Goal: Task Accomplishment & Management: Manage account settings

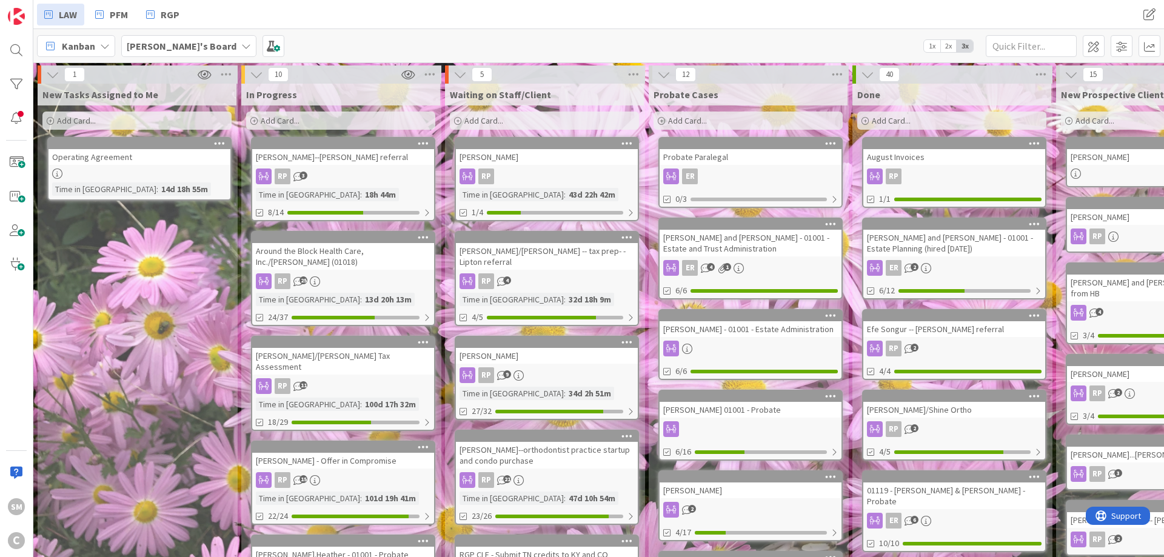
click at [139, 118] on div "Add Card..." at bounding box center [136, 121] width 189 height 18
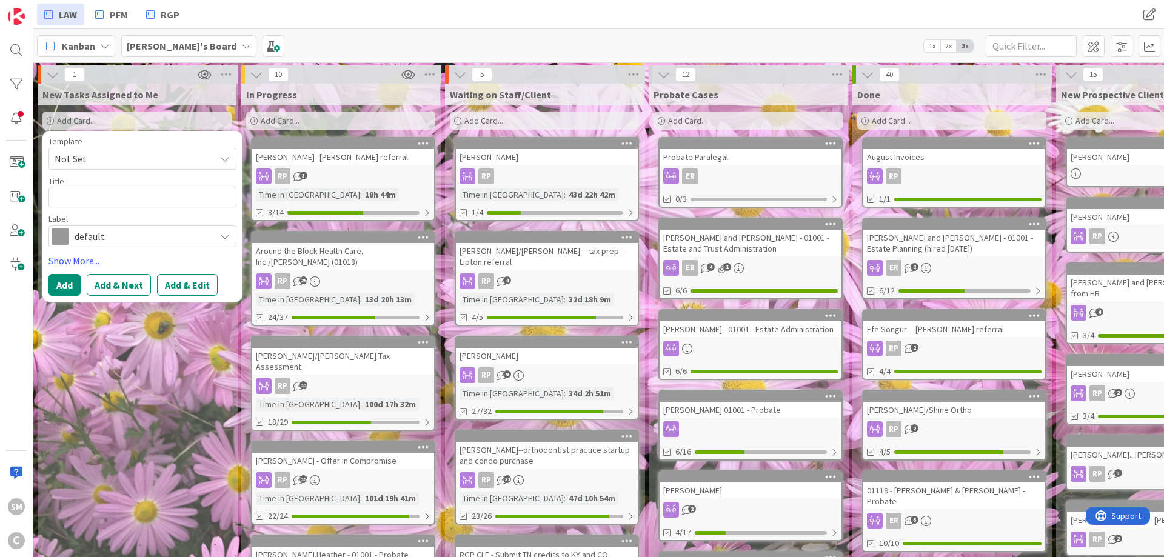
type textarea "x"
type textarea "R"
type textarea "x"
type textarea "Ro"
type textarea "x"
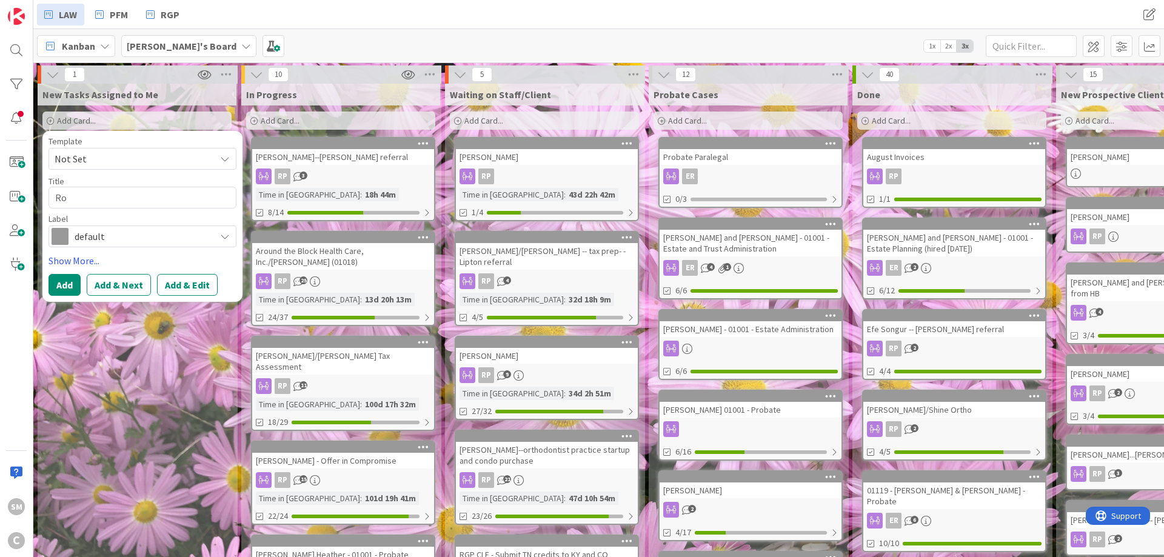
type textarea "Ros"
type textarea "x"
type textarea "[PERSON_NAME]"
type textarea "x"
type textarea "[PERSON_NAME]"
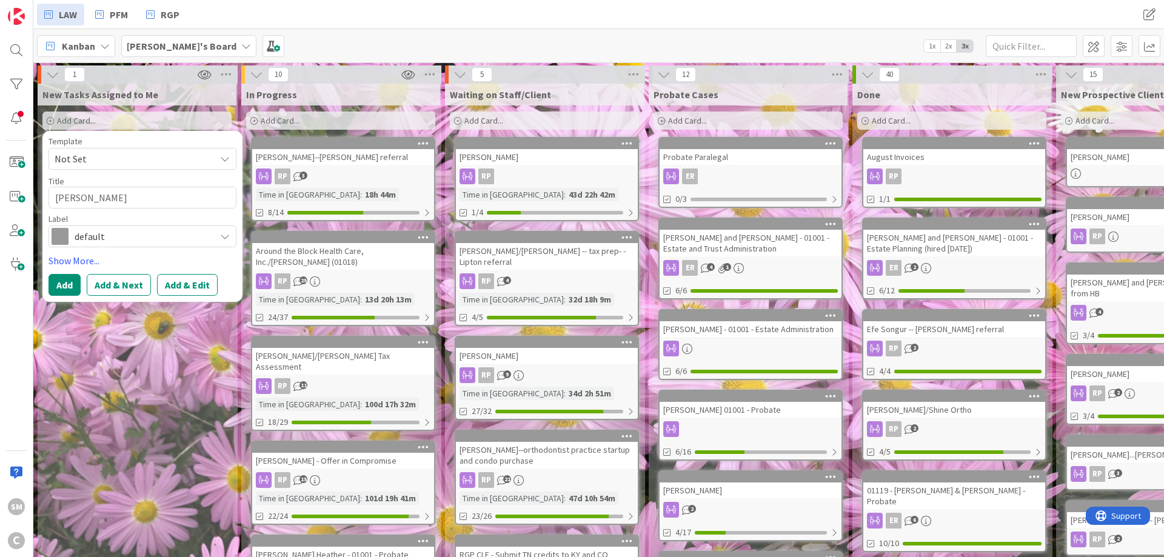
type textarea "x"
type textarea "[PERSON_NAME]."
type textarea "x"
type textarea "[PERSON_NAME].D"
type textarea "x"
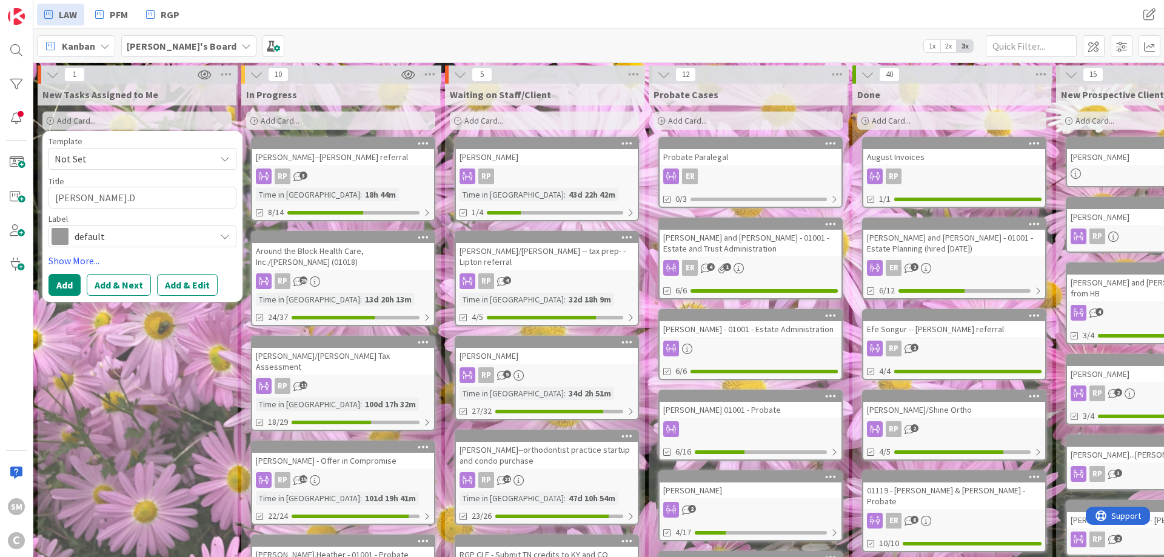
type textarea "[DOMAIN_NAME]"
type textarea "x"
type textarea "[PERSON_NAME].Don"
type textarea "x"
type textarea "[PERSON_NAME].[PERSON_NAME]"
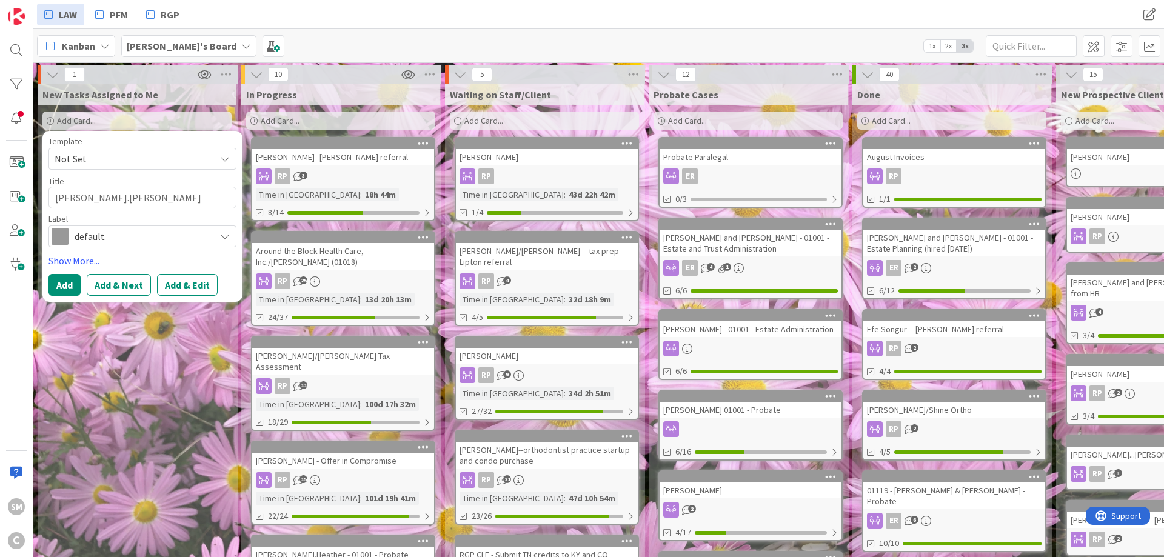
type textarea "x"
type textarea "[PERSON_NAME].[PERSON_NAME]"
type textarea "x"
type textarea "[PERSON_NAME].[PERSON_NAME]"
type textarea "x"
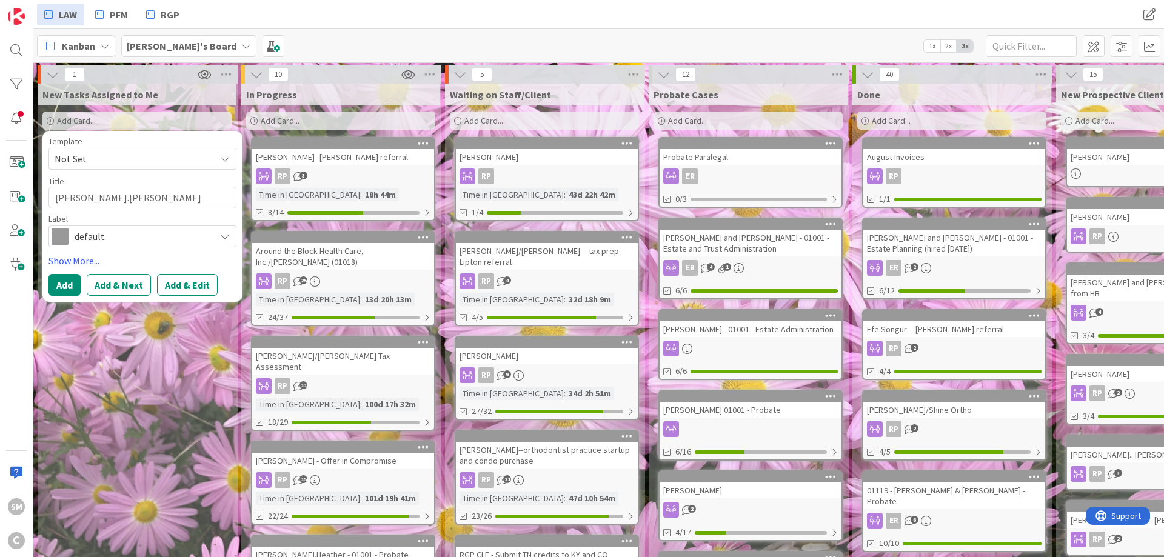
type textarea "[PERSON_NAME].[PERSON_NAME]"
type textarea "x"
type textarea "[PERSON_NAME].[PERSON_NAME]"
type textarea "x"
type textarea "[PERSON_NAME].Don"
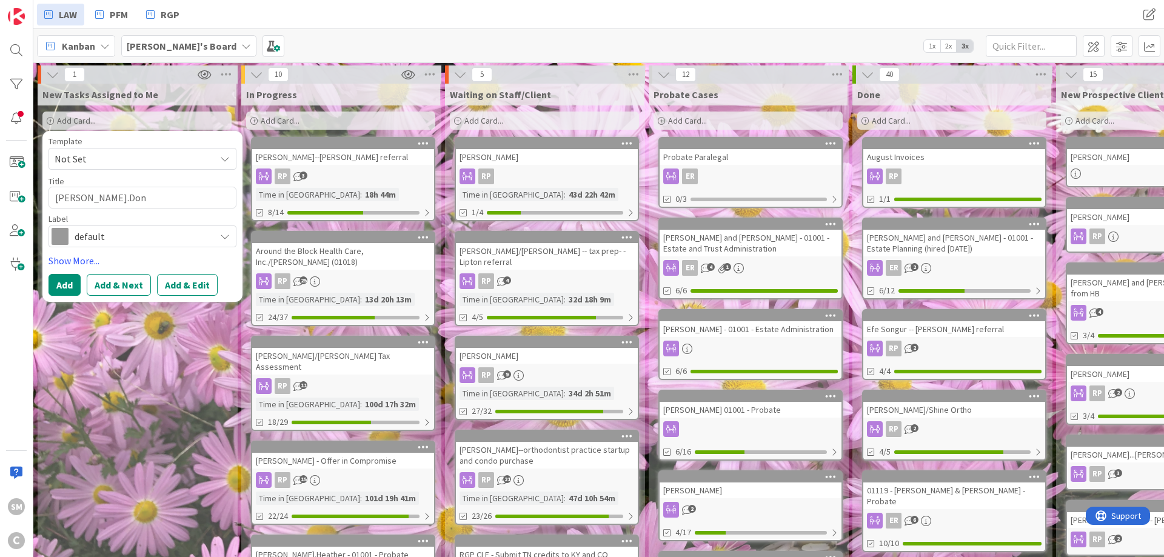
type textarea "x"
type textarea "[DOMAIN_NAME]"
type textarea "x"
type textarea "[PERSON_NAME].D"
type textarea "x"
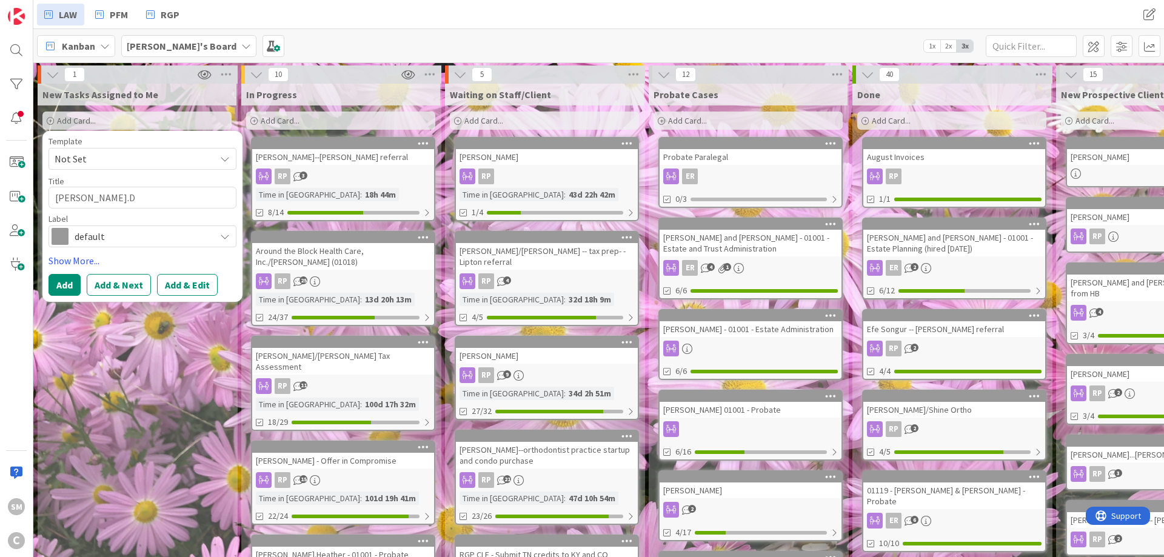
type textarea "[PERSON_NAME]."
type textarea "x"
type textarea "[PERSON_NAME]"
type textarea "x"
type textarea "[PERSON_NAME]"
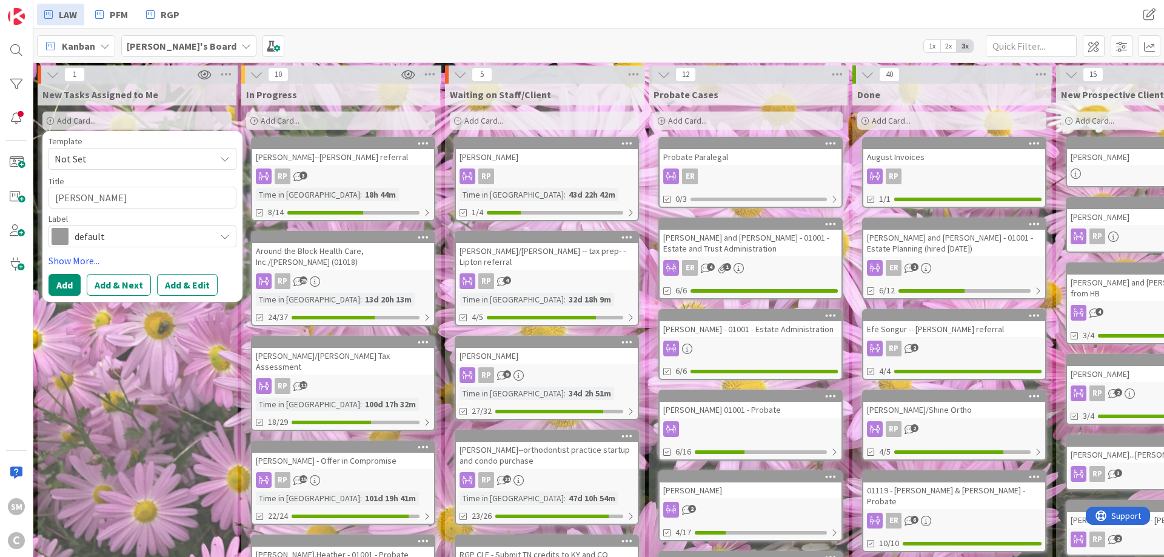
type textarea "x"
type textarea "Ros"
type textarea "x"
type textarea "Ro"
type textarea "x"
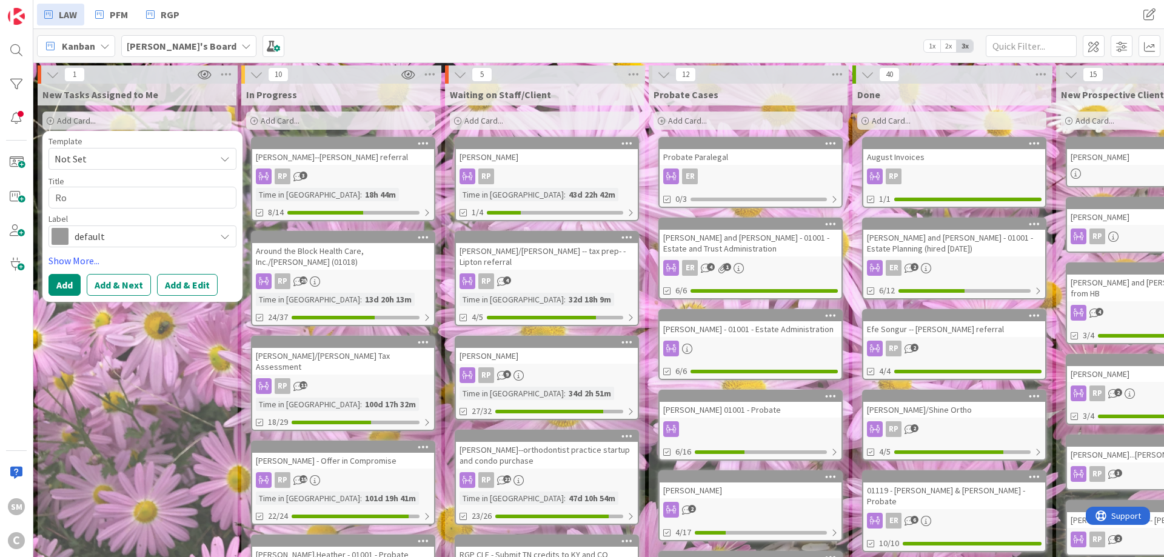
type textarea "R"
type textarea "x"
type textarea "R"
type textarea "x"
type textarea "Ro"
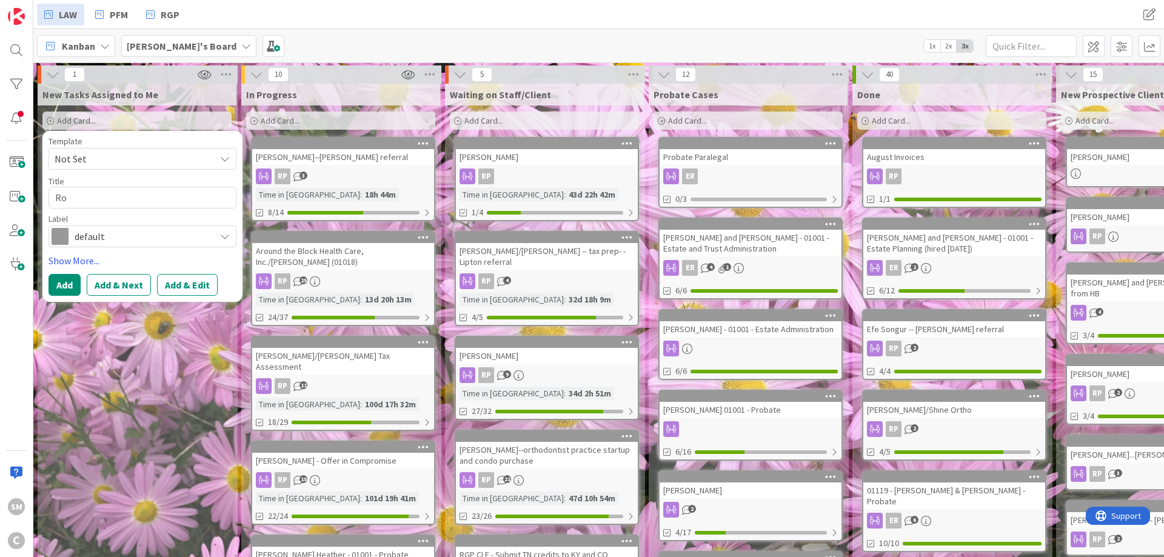
type textarea "x"
type textarea "Ros"
type textarea "x"
type textarea "[PERSON_NAME]"
type textarea "x"
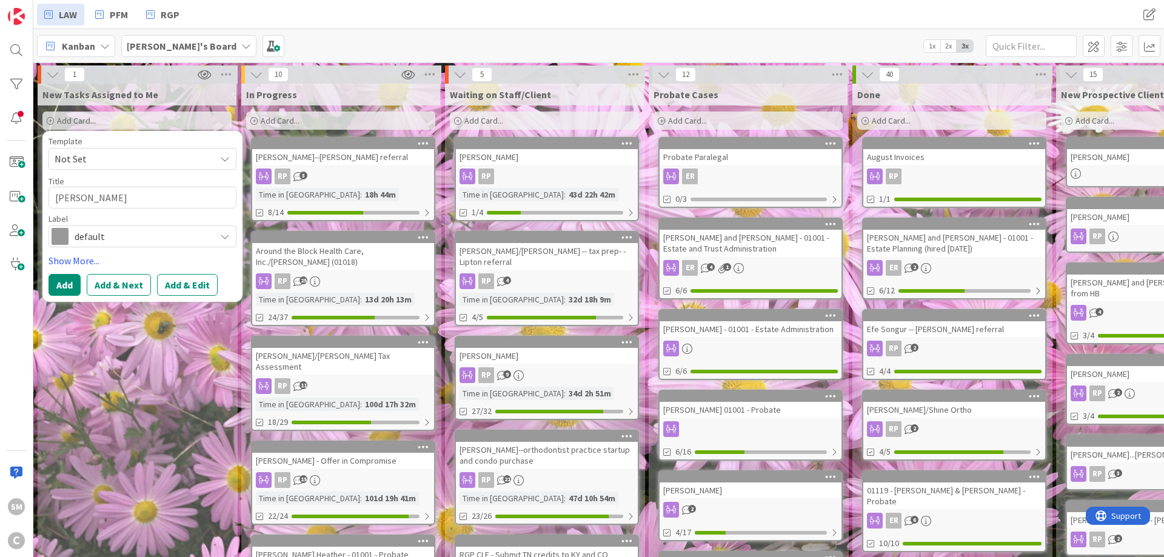
type textarea "[PERSON_NAME]"
type textarea "x"
type textarea "[PERSON_NAME],"
type textarea "x"
type textarea "[PERSON_NAME],"
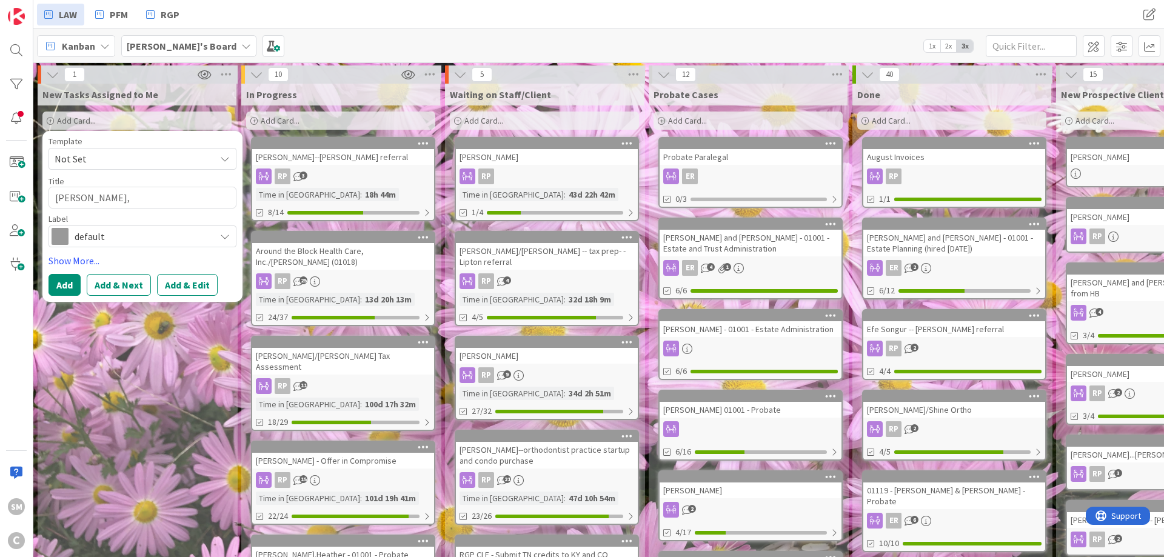
type textarea "x"
type textarea "[PERSON_NAME], D"
type textarea "x"
type textarea "[PERSON_NAME], Do"
type textarea "x"
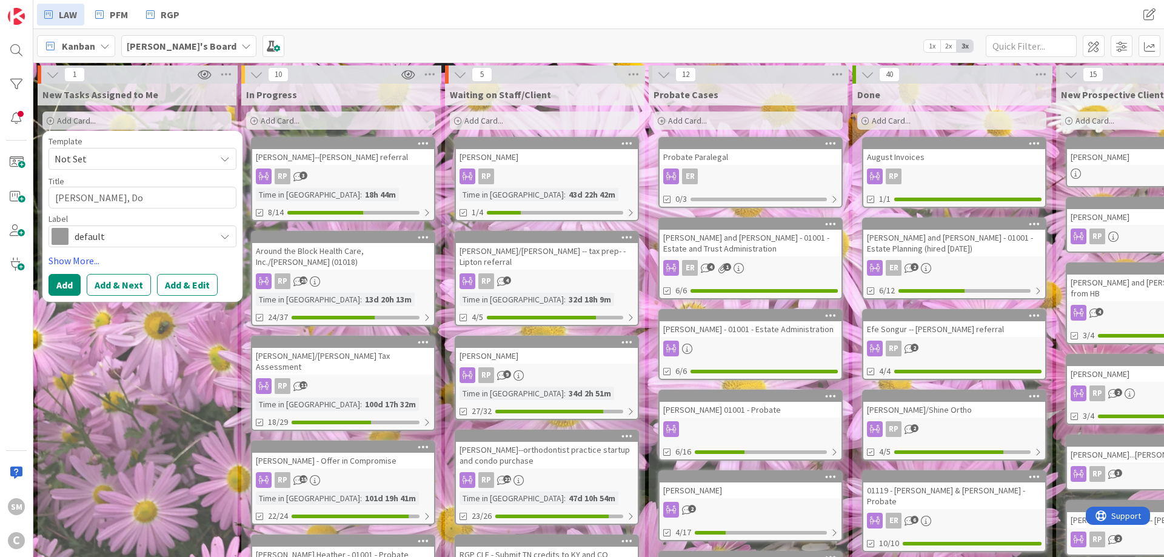
type textarea "[PERSON_NAME]"
type textarea "x"
type textarea "[PERSON_NAME]"
type textarea "x"
type textarea "[PERSON_NAME]"
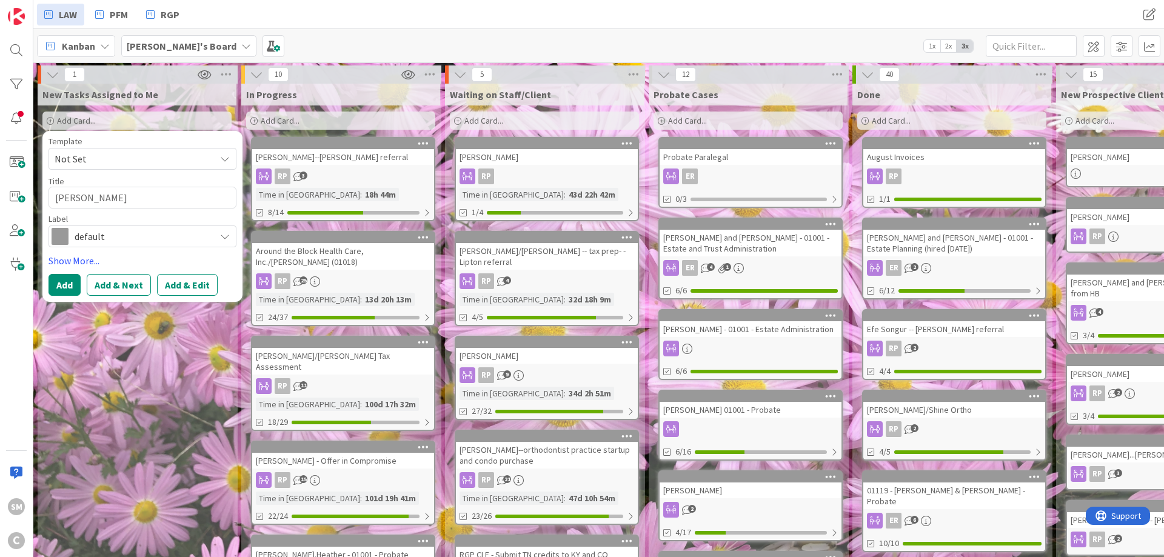
type textarea "x"
type textarea "[PERSON_NAME]"
type textarea "x"
type textarea "[PERSON_NAME]"
type textarea "x"
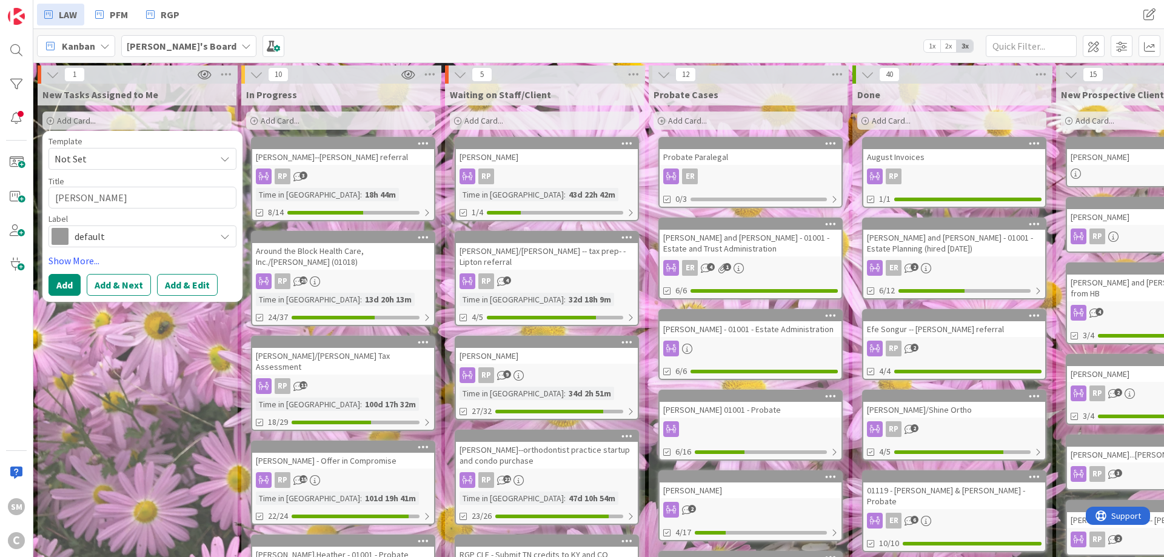
type textarea "[PERSON_NAME]"
type textarea "x"
type textarea "[PERSON_NAME]"
type textarea "x"
type textarea "[PERSON_NAME] 0"
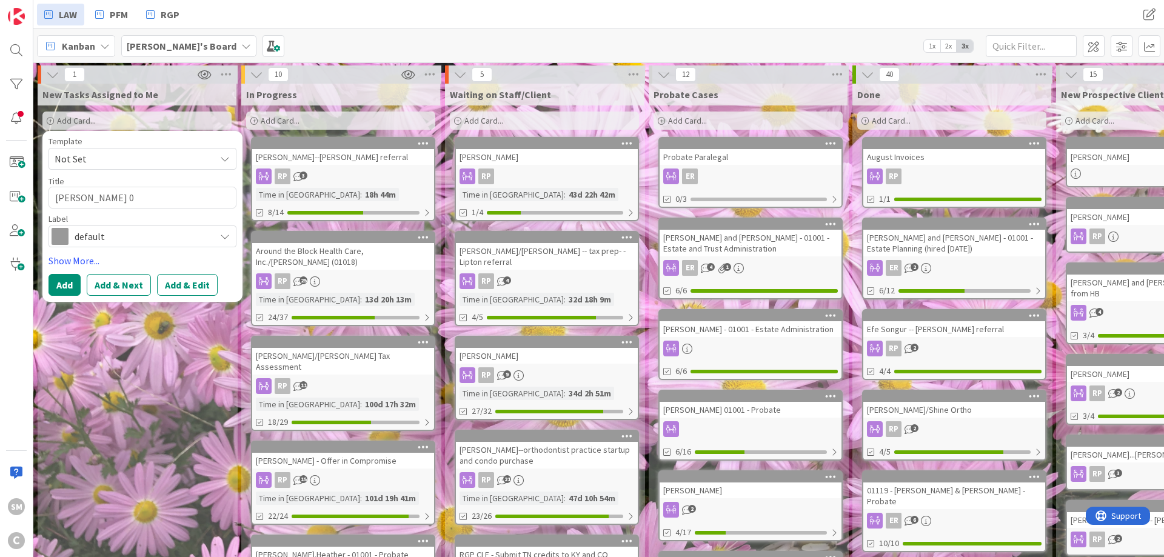
type textarea "x"
type textarea "[PERSON_NAME] 01"
type textarea "x"
type textarea "[PERSON_NAME] 010"
type textarea "x"
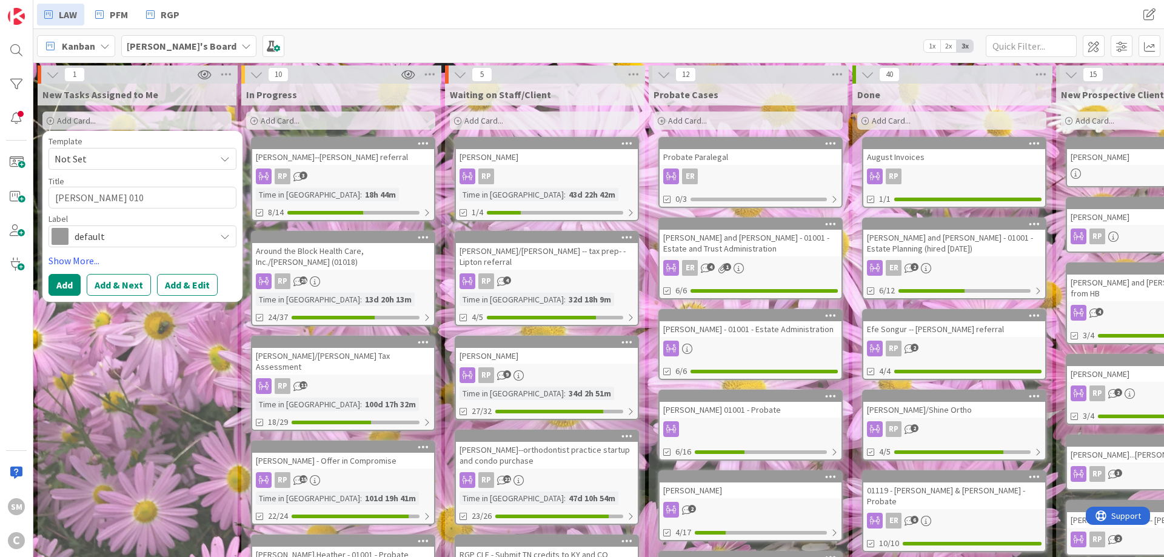
type textarea "[PERSON_NAME] 0100"
type textarea "x"
type textarea "[PERSON_NAME] 01001"
type textarea "x"
type textarea "[PERSON_NAME] 01001"
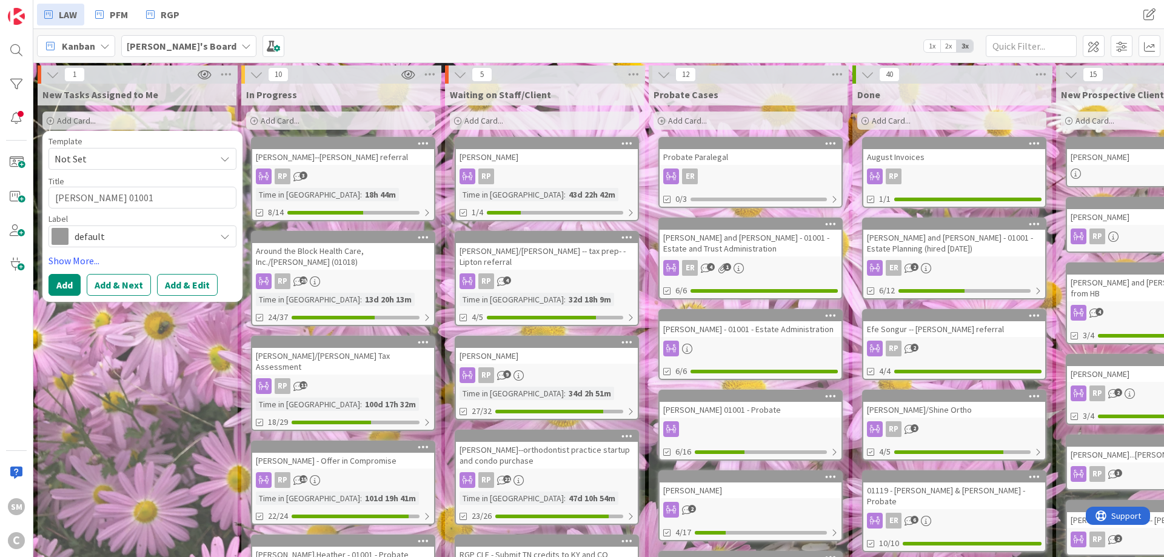
type textarea "x"
type textarea "[PERSON_NAME] 01001 -"
type textarea "x"
type textarea "[PERSON_NAME] 01001 -"
type textarea "x"
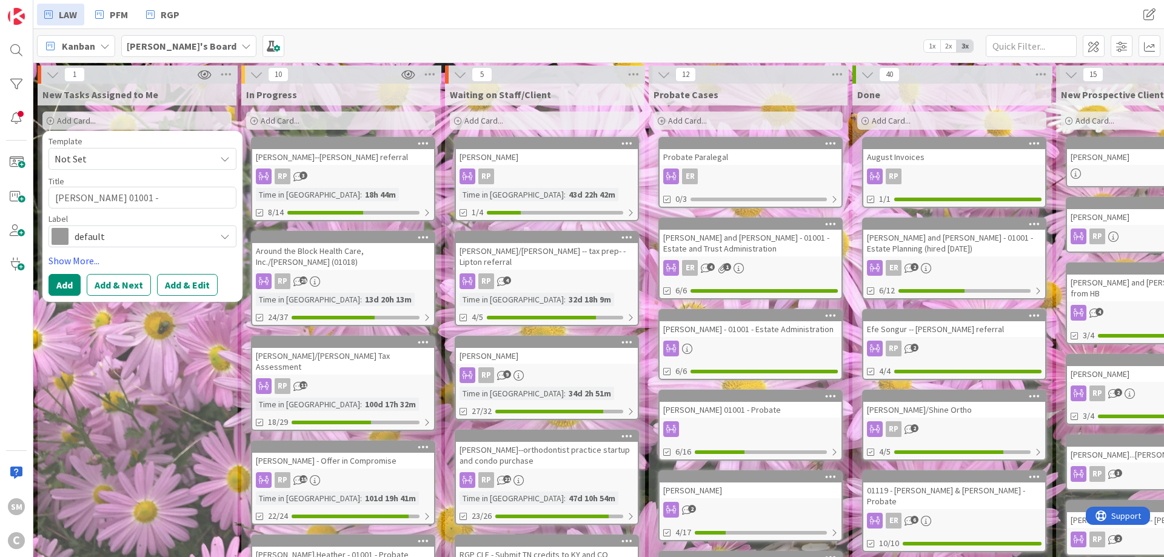
type textarea "[PERSON_NAME] 01001 - E"
type textarea "x"
type textarea "[PERSON_NAME] 01001 - Es"
type textarea "x"
type textarea "[PERSON_NAME] 01001 - Est"
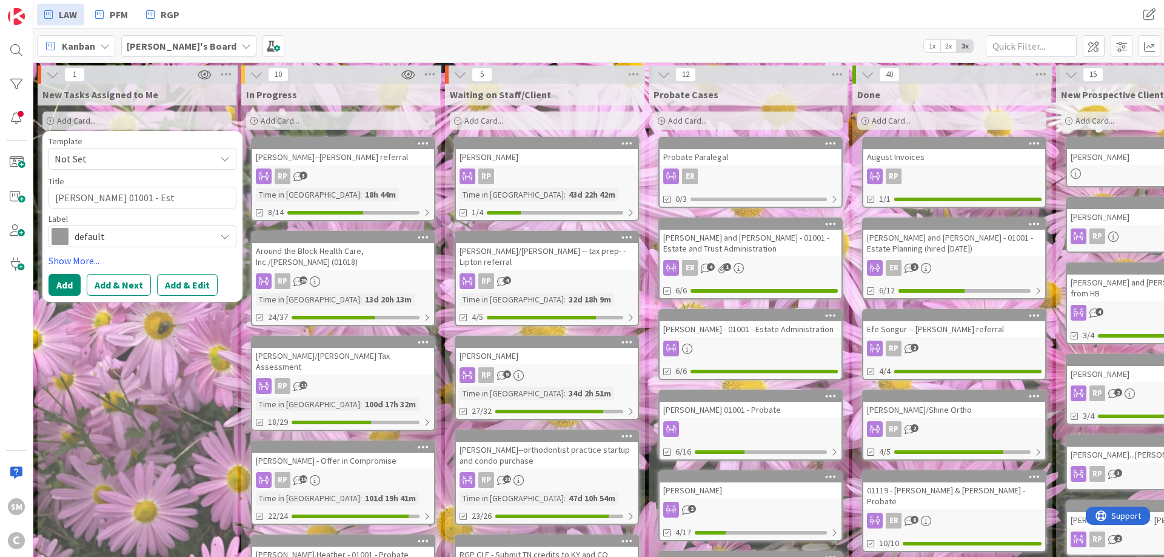
type textarea "x"
type textarea "[PERSON_NAME] 01001 - Esta"
type textarea "x"
type textarea "[PERSON_NAME] 01001 - Estat"
type textarea "x"
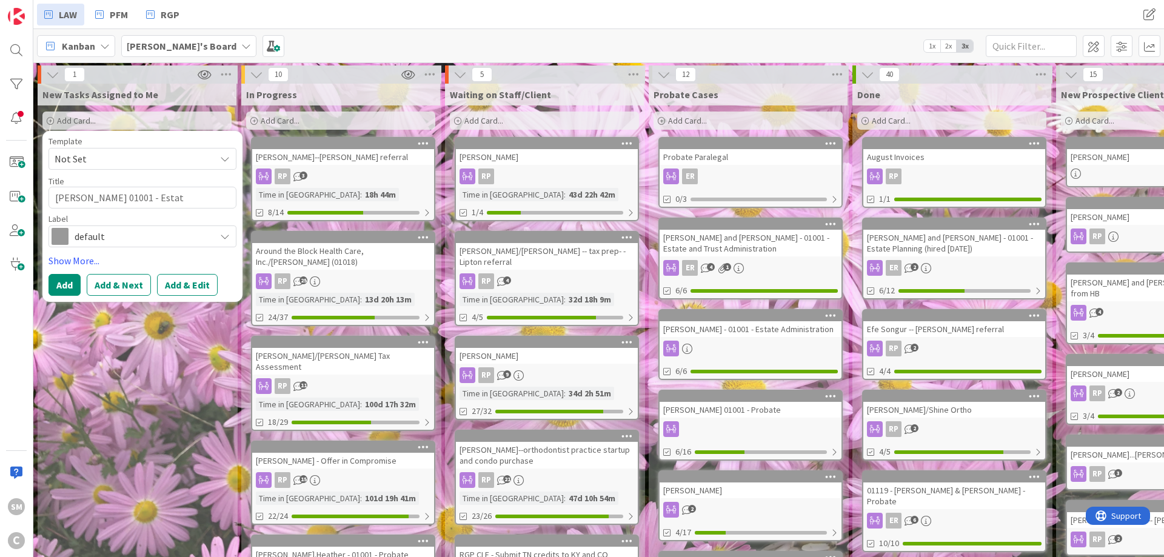
type textarea "[PERSON_NAME] 01001 - Estate"
type textarea "x"
type textarea "[PERSON_NAME] 01001 - Estate"
type textarea "x"
type textarea "[PERSON_NAME] 01001 -"
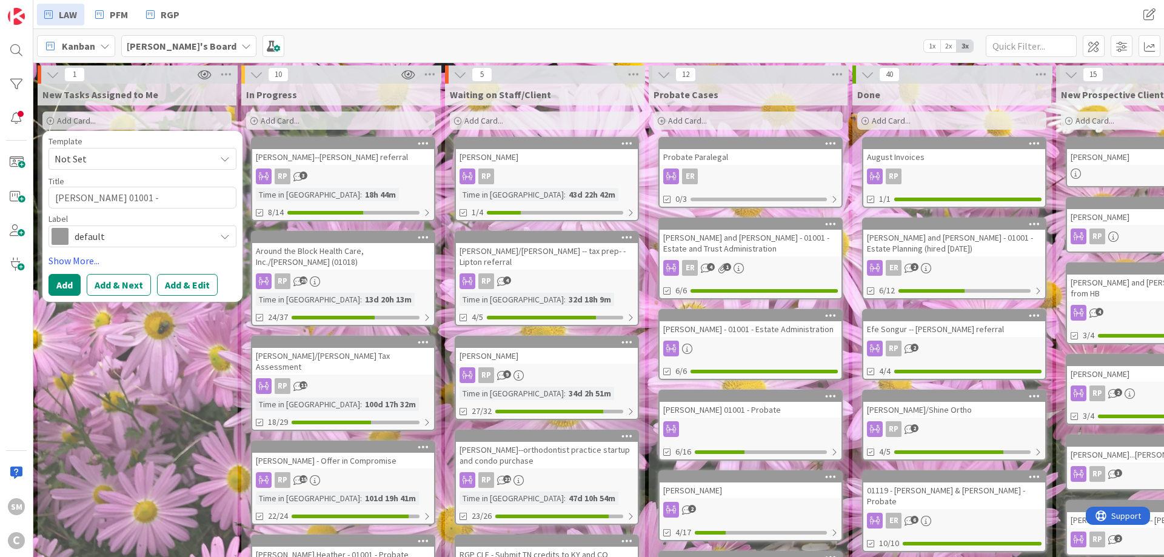
type textarea "x"
type textarea "[PERSON_NAME] 01001 - P"
type textarea "x"
type textarea "[PERSON_NAME] 01001 - Pr"
type textarea "x"
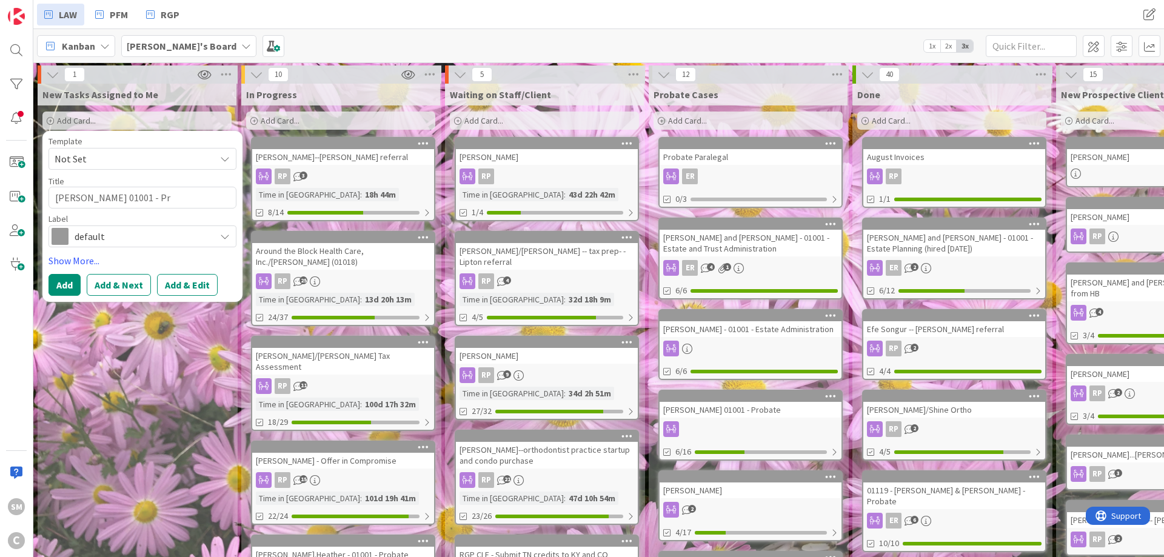
type textarea "[PERSON_NAME] 01001 - Pro"
type textarea "x"
type textarea "[PERSON_NAME] 01001 - Prob"
type textarea "x"
type textarea "[PERSON_NAME] 01001 - Proba"
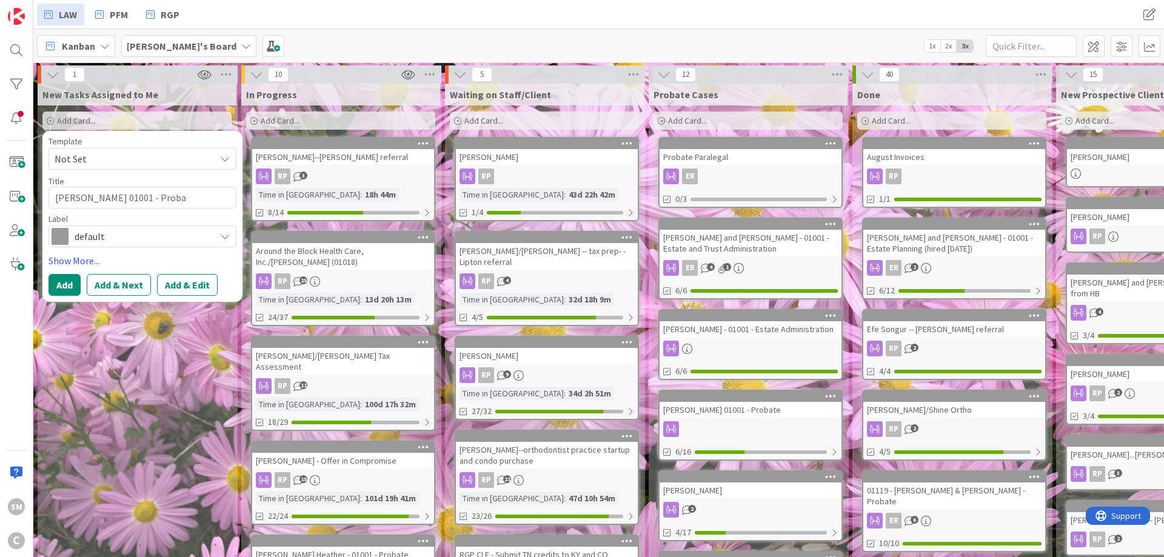
type textarea "x"
type textarea "[PERSON_NAME] 01001 - Probat"
type textarea "x"
type textarea "[PERSON_NAME] 01001 - Probate"
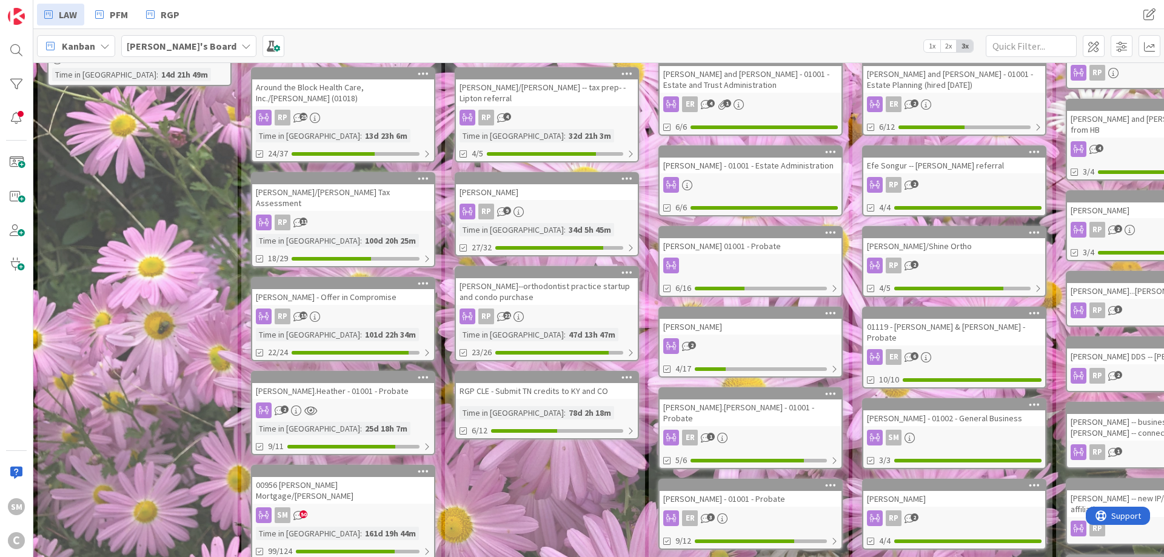
scroll to position [218, 0]
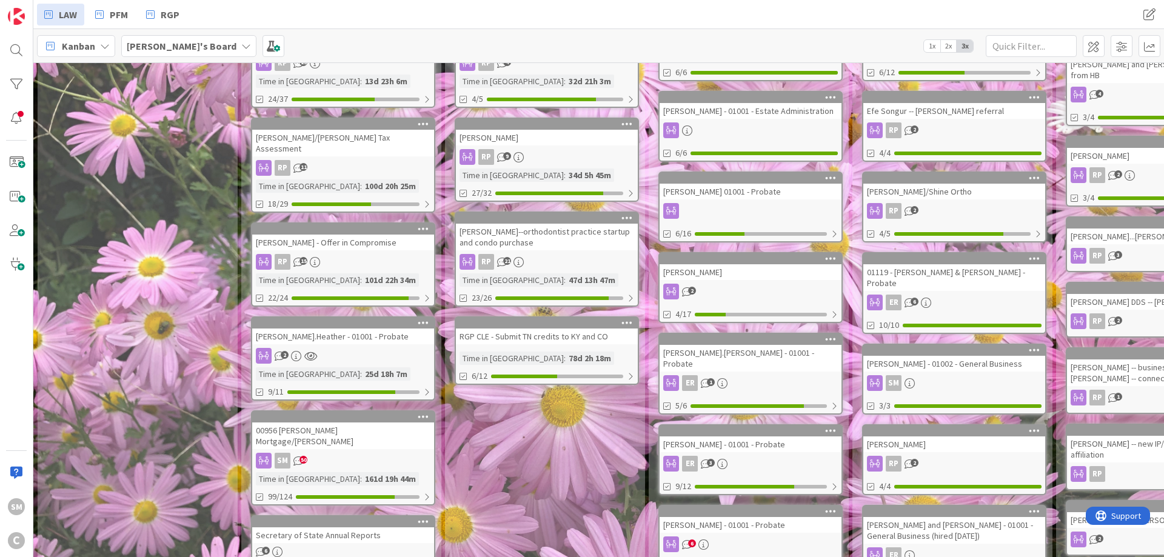
click at [741, 352] on div "[PERSON_NAME].[PERSON_NAME] - 01001 - Probate" at bounding box center [750, 358] width 182 height 27
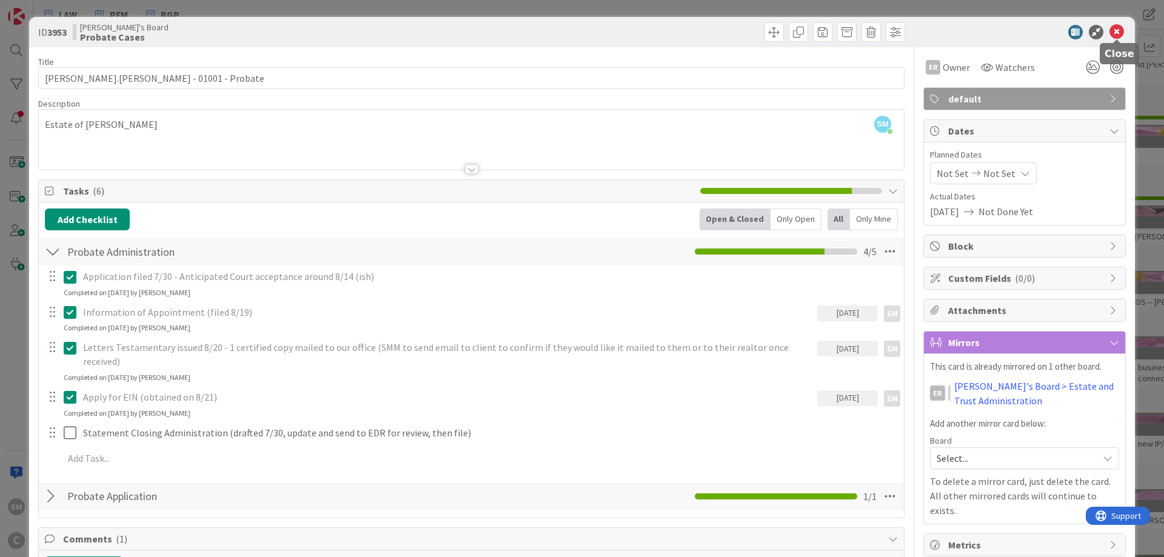
click at [1119, 36] on icon at bounding box center [1116, 32] width 15 height 15
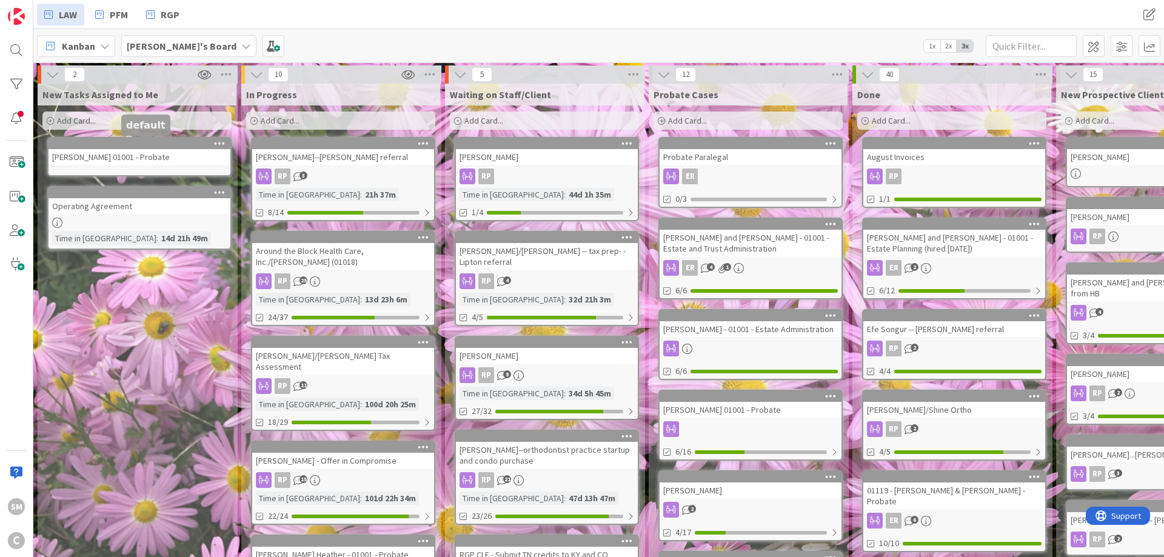
click at [124, 154] on div "[PERSON_NAME] 01001 - Probate" at bounding box center [139, 157] width 182 height 16
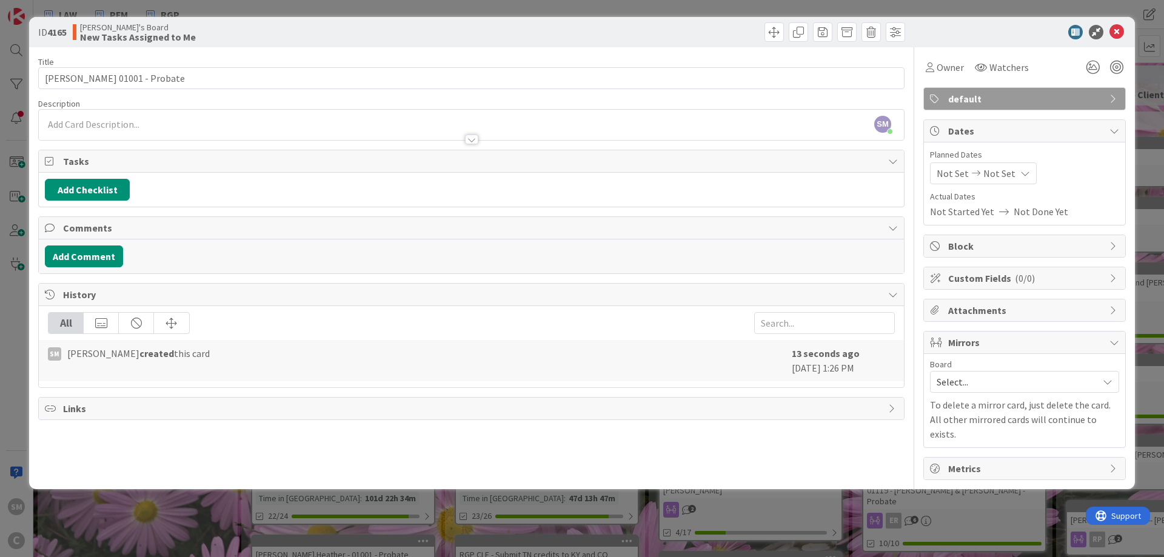
click at [1055, 381] on span "Select..." at bounding box center [1013, 381] width 155 height 17
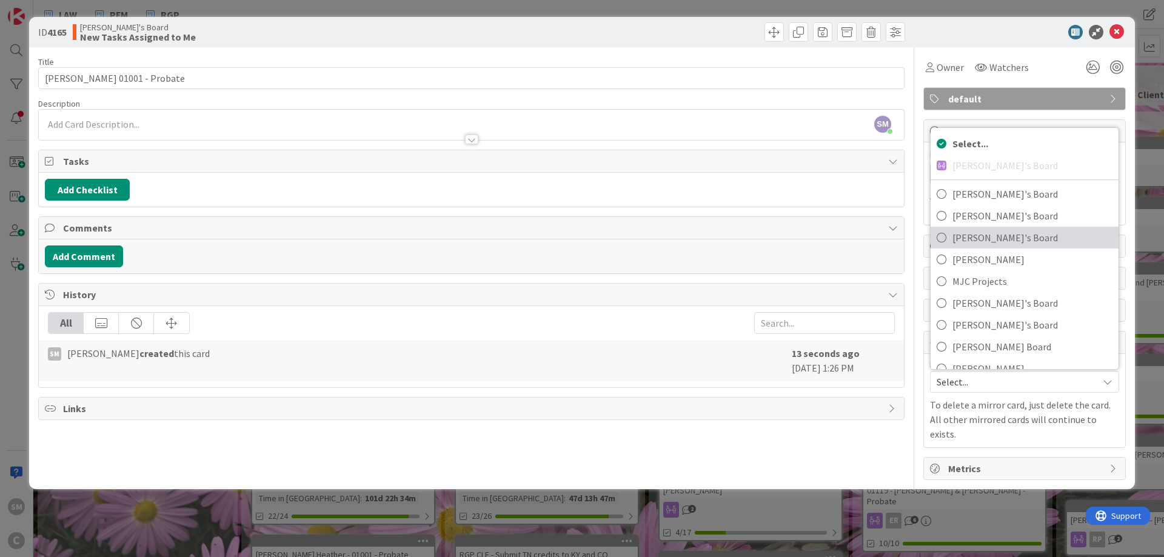
click at [1019, 241] on span "[PERSON_NAME]'s Board" at bounding box center [1032, 237] width 160 height 18
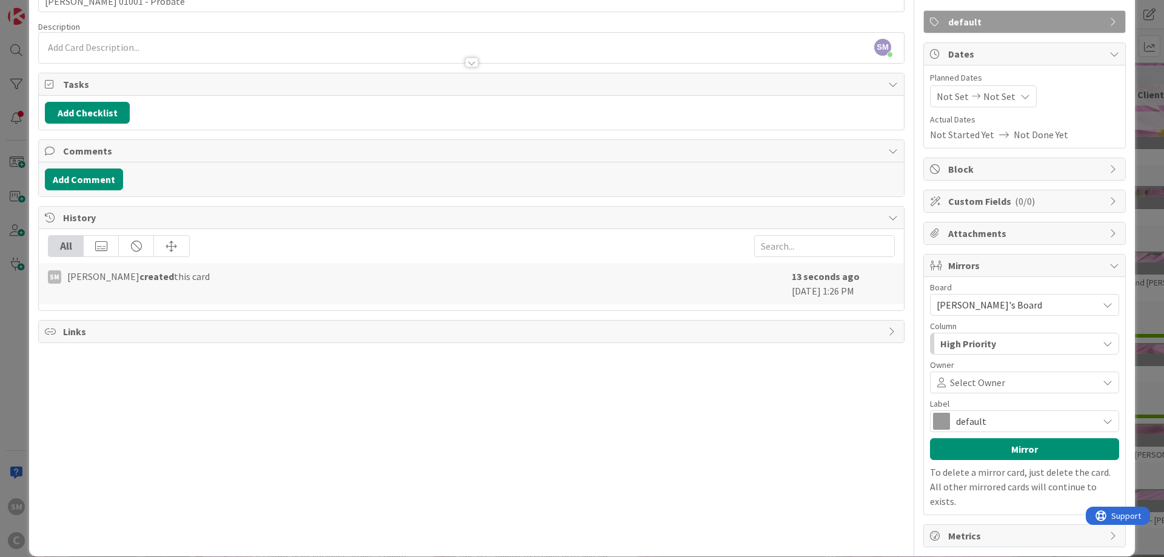
scroll to position [79, 0]
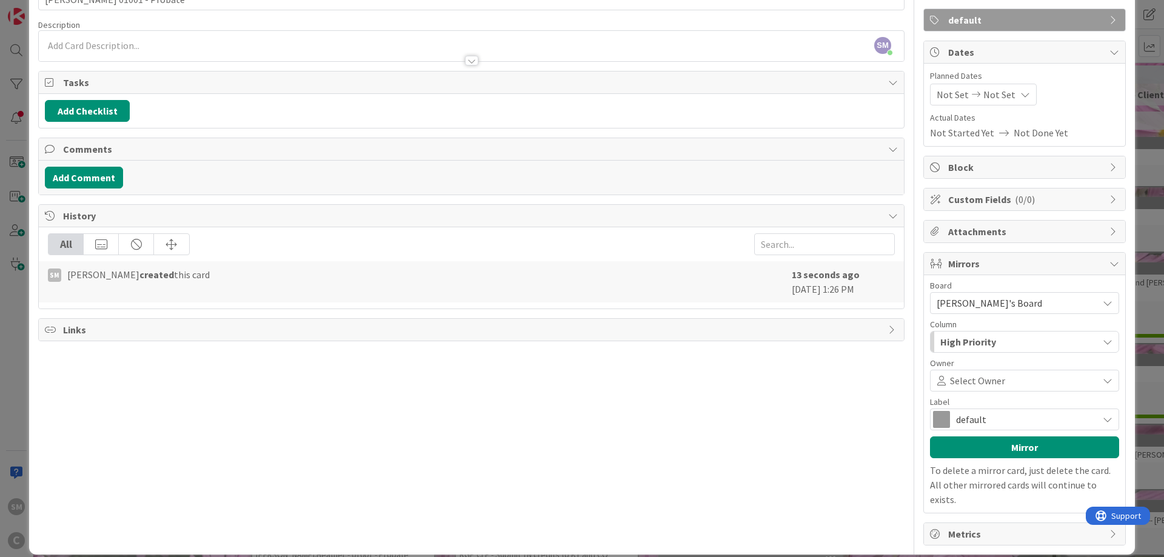
click at [1047, 343] on div "High Priority" at bounding box center [1017, 341] width 161 height 19
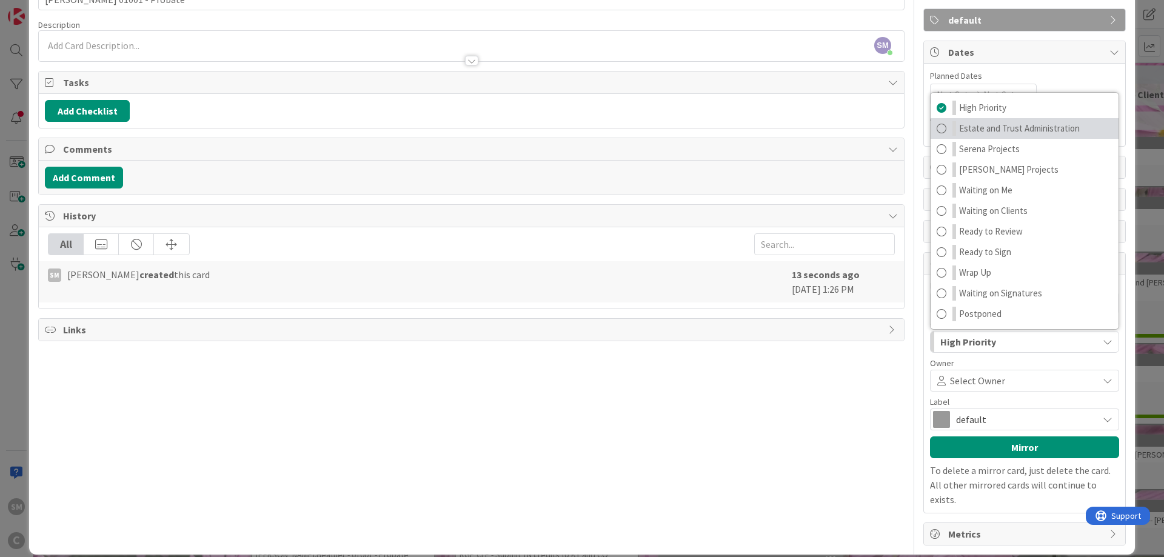
click at [1026, 127] on span "Estate and Trust Administration" at bounding box center [1019, 128] width 121 height 15
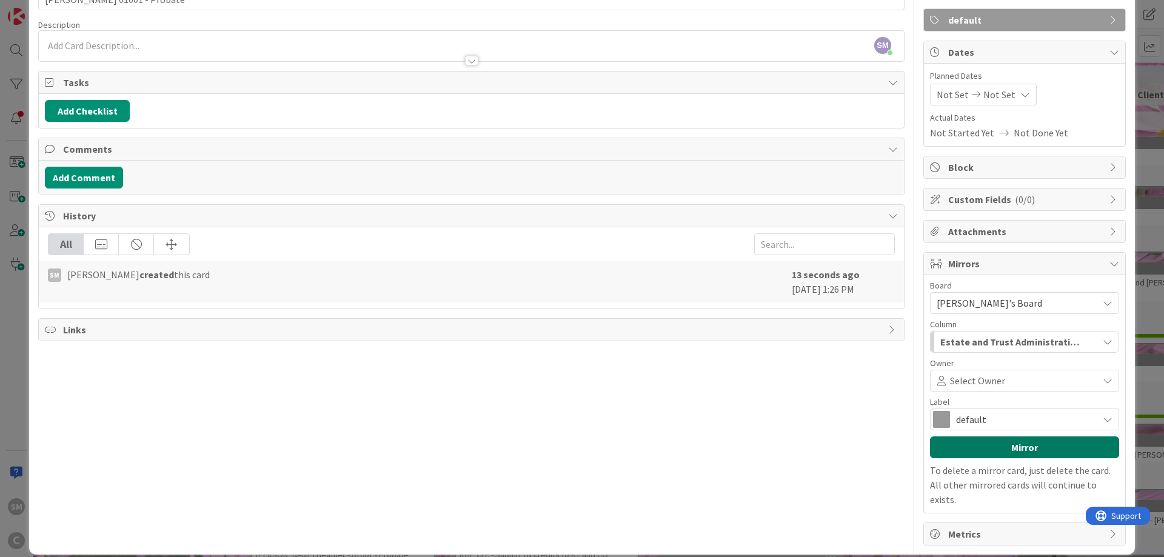
click at [1021, 454] on button "Mirror" at bounding box center [1024, 447] width 189 height 22
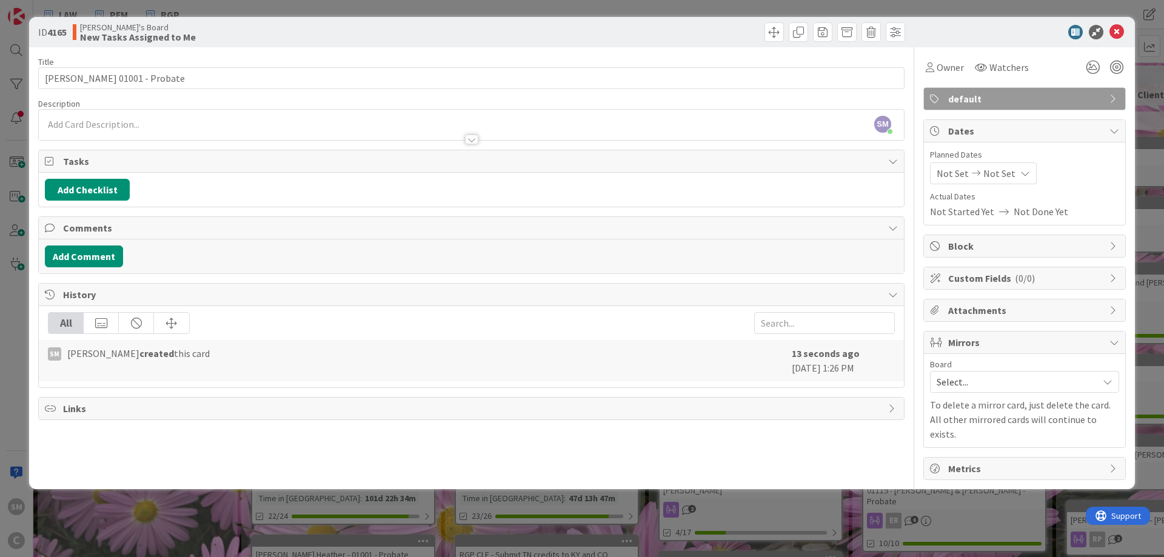
scroll to position [0, 0]
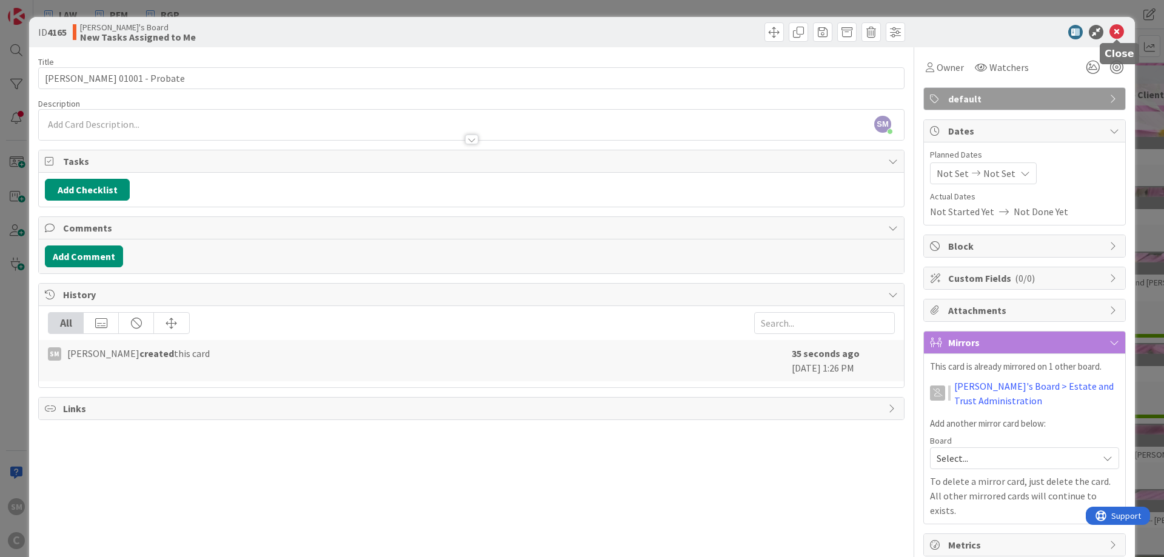
click at [1119, 27] on icon at bounding box center [1116, 32] width 15 height 15
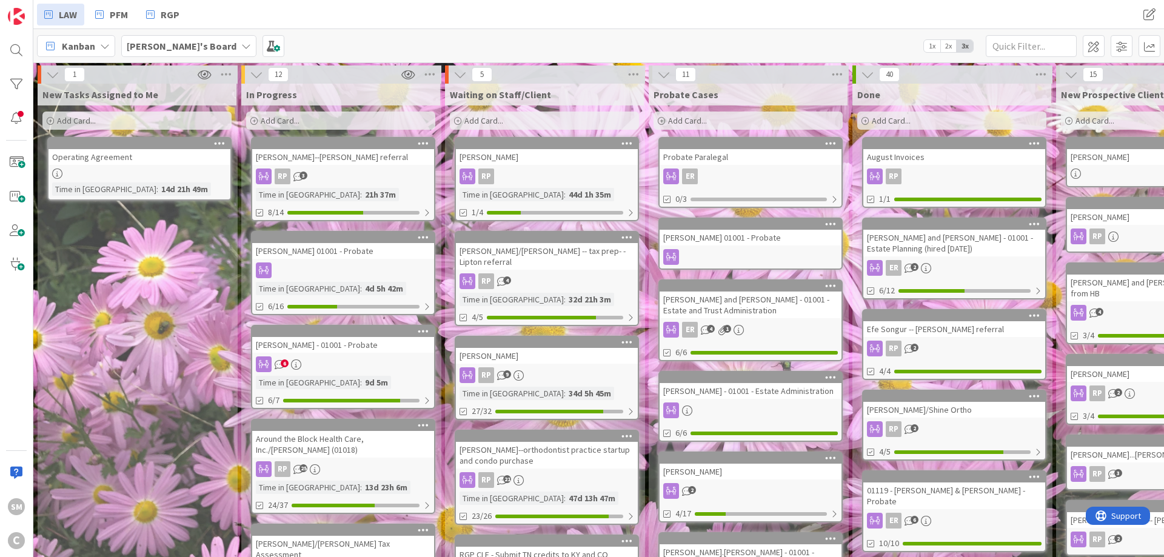
click at [342, 166] on link "[PERSON_NAME]--[PERSON_NAME] referral RP 3 Time in [GEOGRAPHIC_DATA] : 21h 37m …" at bounding box center [343, 179] width 184 height 84
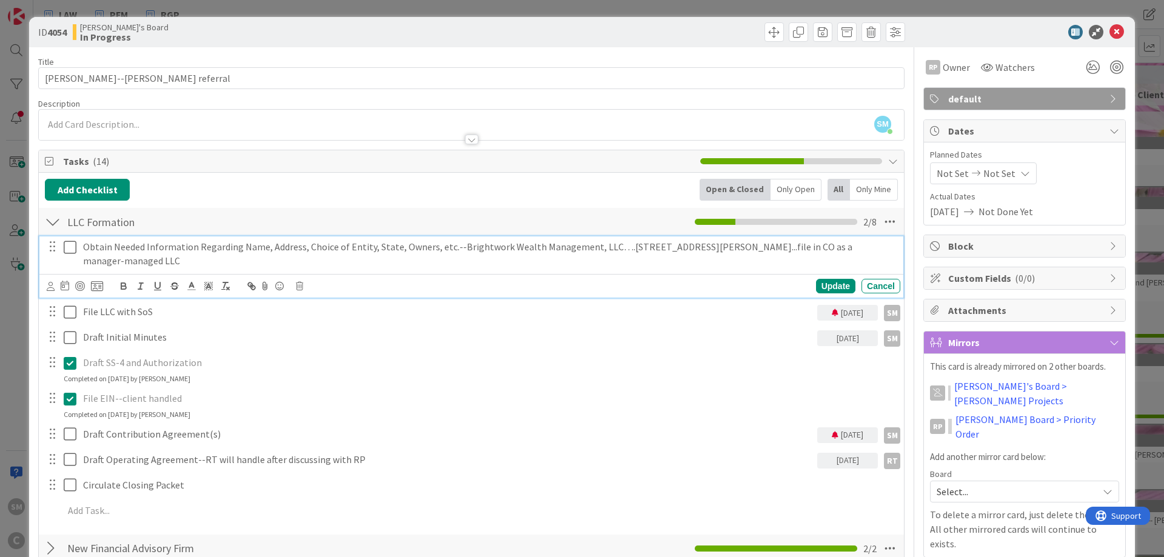
drag, startPoint x: 452, startPoint y: 247, endPoint x: 646, endPoint y: 254, distance: 194.7
click at [646, 254] on p "Obtain Needed Information Regarding Name, Address, Choice of Entity, State, Own…" at bounding box center [489, 253] width 812 height 27
click at [699, 253] on p "Obtain Needed Information Regarding Name, Address, Choice of Entity, State, Own…" at bounding box center [489, 253] width 812 height 27
click at [618, 36] on div at bounding box center [690, 31] width 430 height 19
drag, startPoint x: 453, startPoint y: 247, endPoint x: 601, endPoint y: 248, distance: 147.9
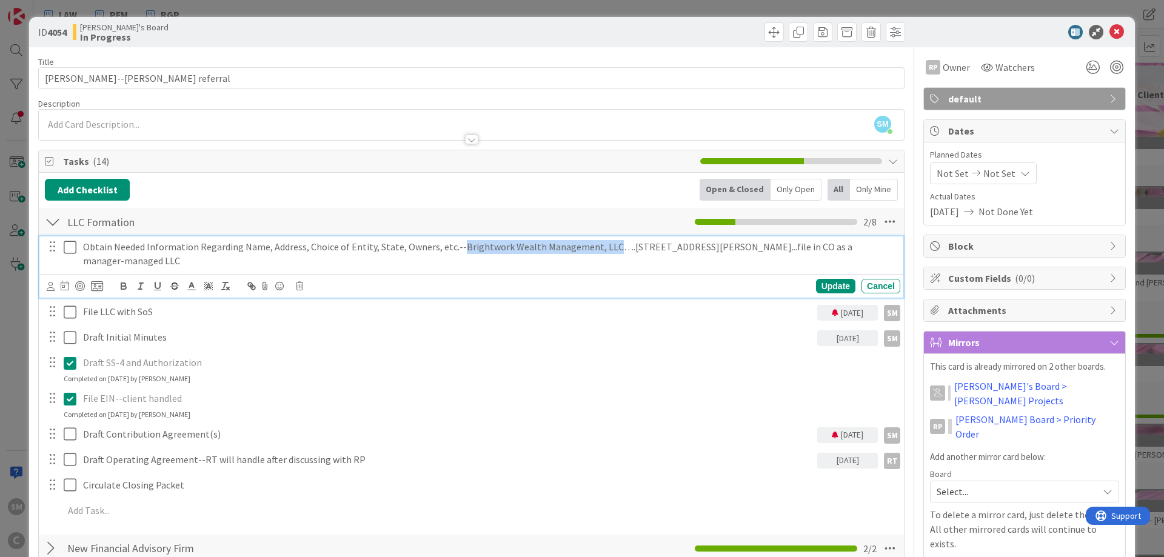
click at [601, 248] on p "Obtain Needed Information Regarding Name, Address, Choice of Entity, State, Own…" at bounding box center [489, 253] width 812 height 27
copy p "Brightwork Wealth Management, LLC"
click at [563, 188] on div "Add Checklist Open & Closed Only Open All Only Mine" at bounding box center [471, 190] width 853 height 22
click at [798, 242] on p "Obtain Needed Information Regarding Name, Address, Choice of Entity, State, Own…" at bounding box center [489, 253] width 812 height 27
click at [511, 182] on div "Add Checklist Open & Closed Only Open All Only Mine" at bounding box center [471, 190] width 853 height 22
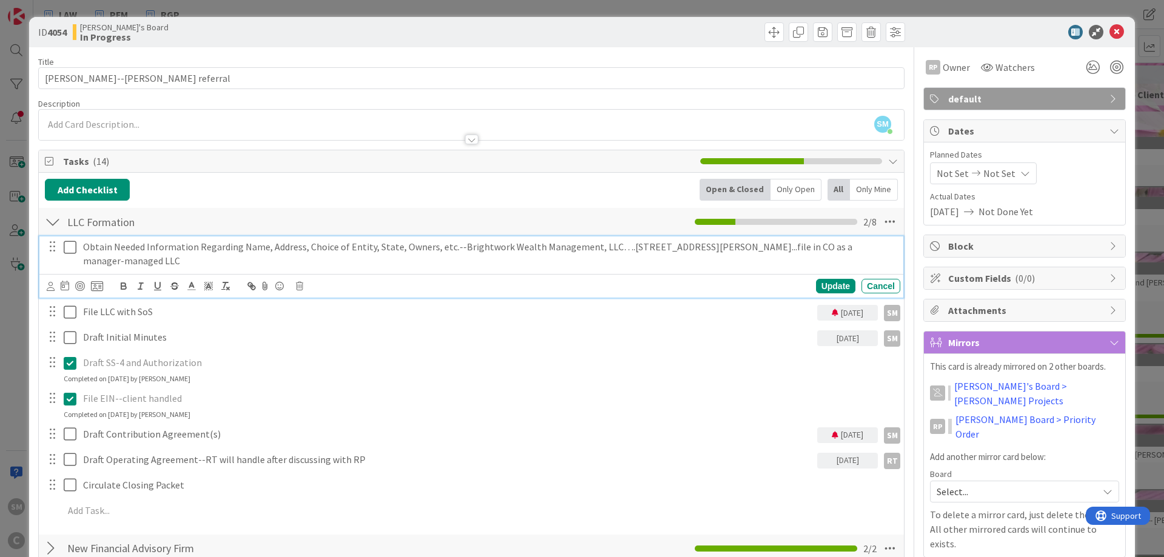
click at [68, 250] on icon at bounding box center [70, 247] width 13 height 15
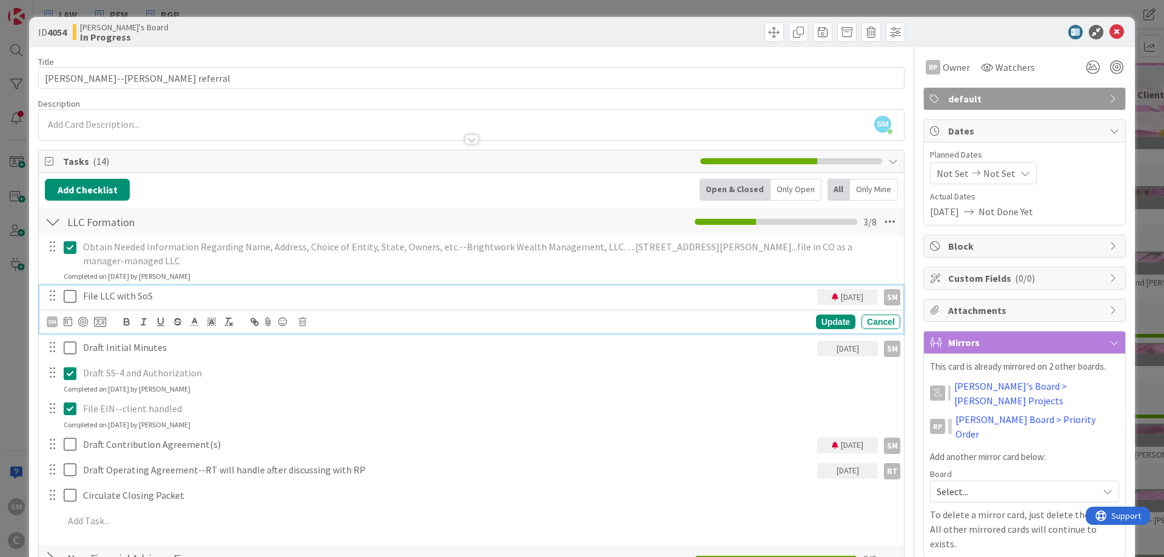
click at [68, 291] on icon at bounding box center [70, 296] width 13 height 15
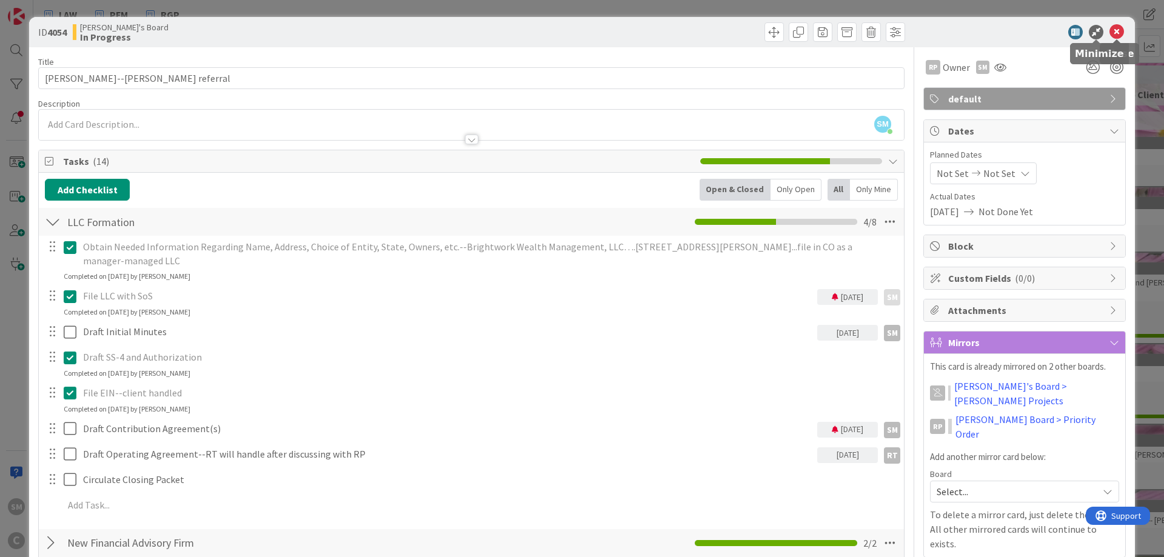
drag, startPoint x: 1118, startPoint y: 28, endPoint x: 759, endPoint y: 102, distance: 366.4
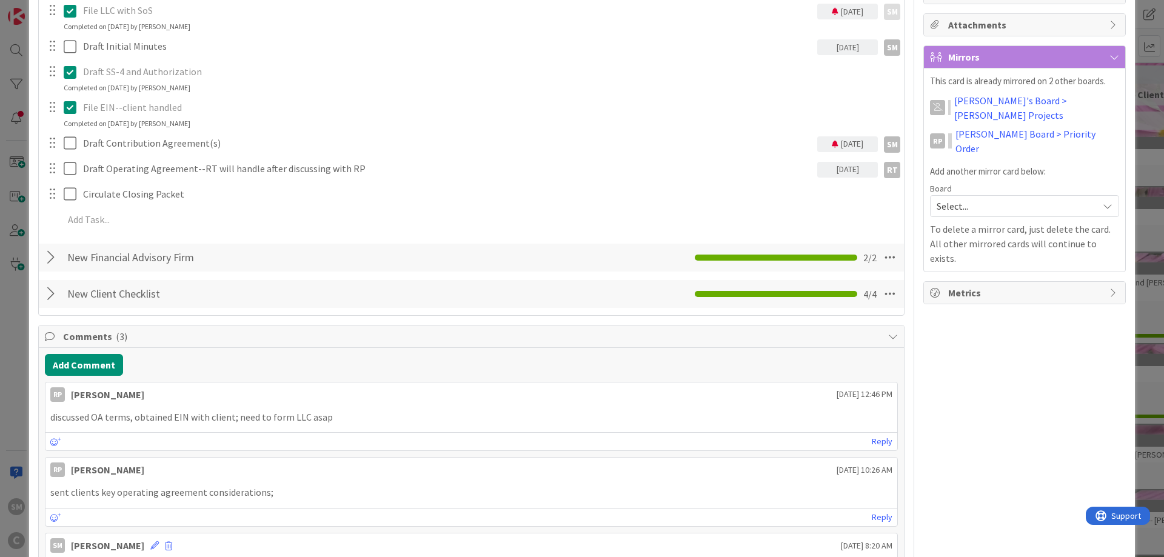
scroll to position [291, 0]
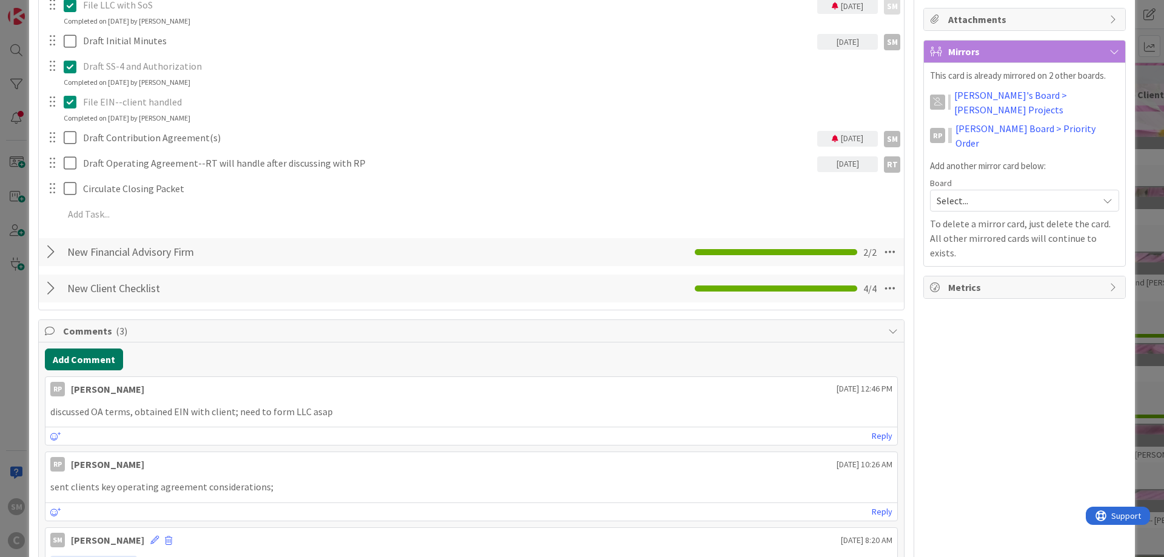
click at [98, 358] on button "Add Comment" at bounding box center [84, 359] width 78 height 22
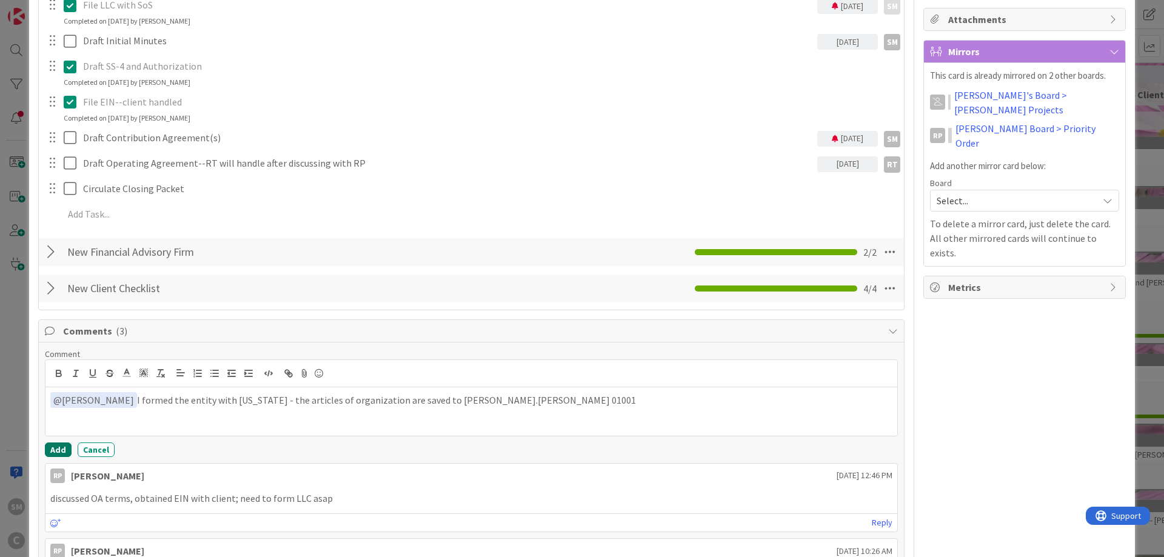
click at [50, 450] on button "Add" at bounding box center [58, 449] width 27 height 15
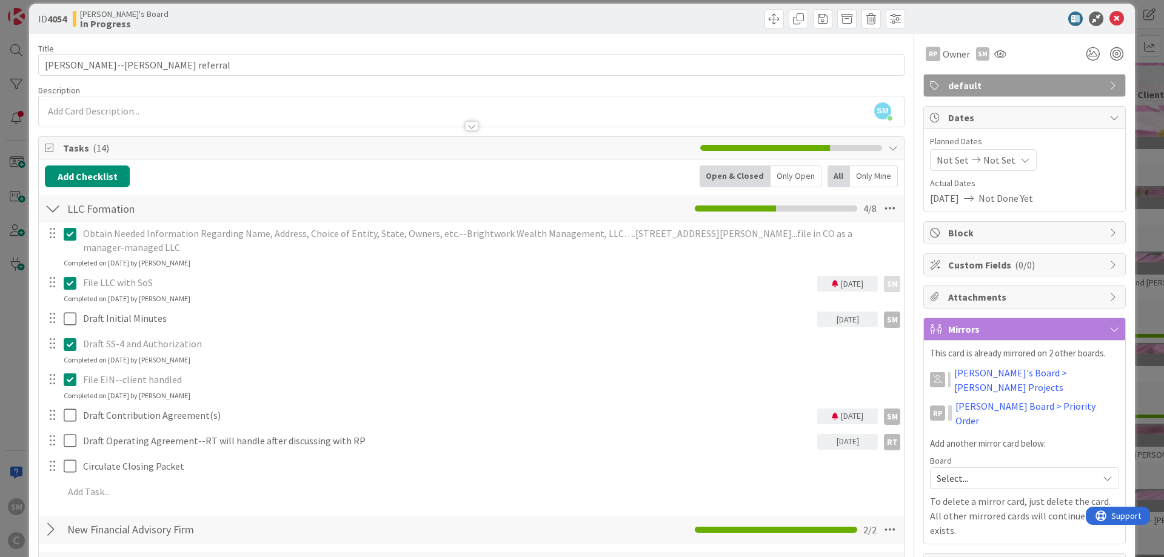
scroll to position [0, 0]
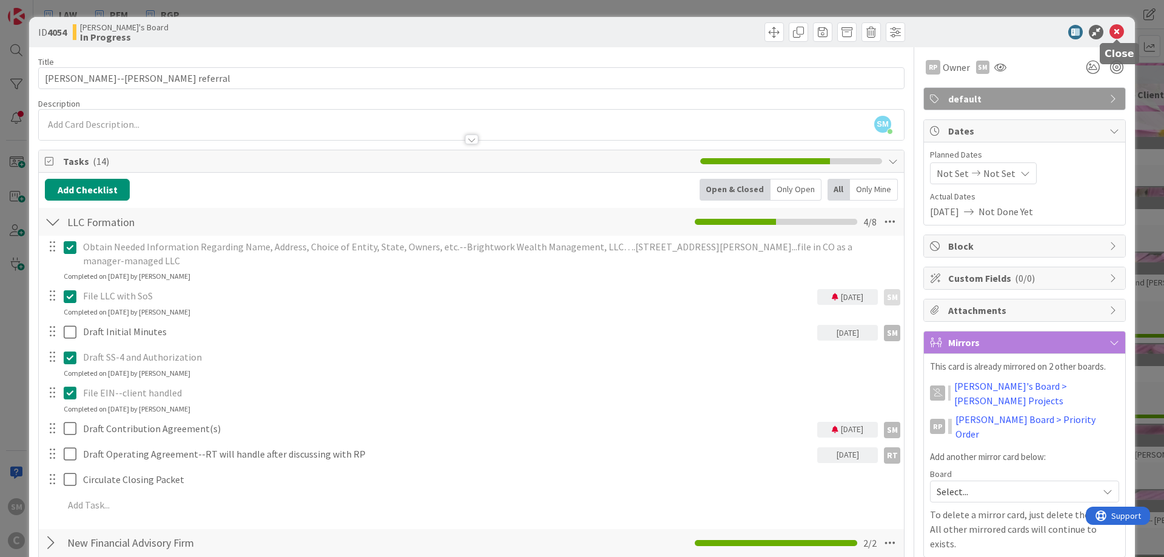
click at [1118, 36] on icon at bounding box center [1116, 32] width 15 height 15
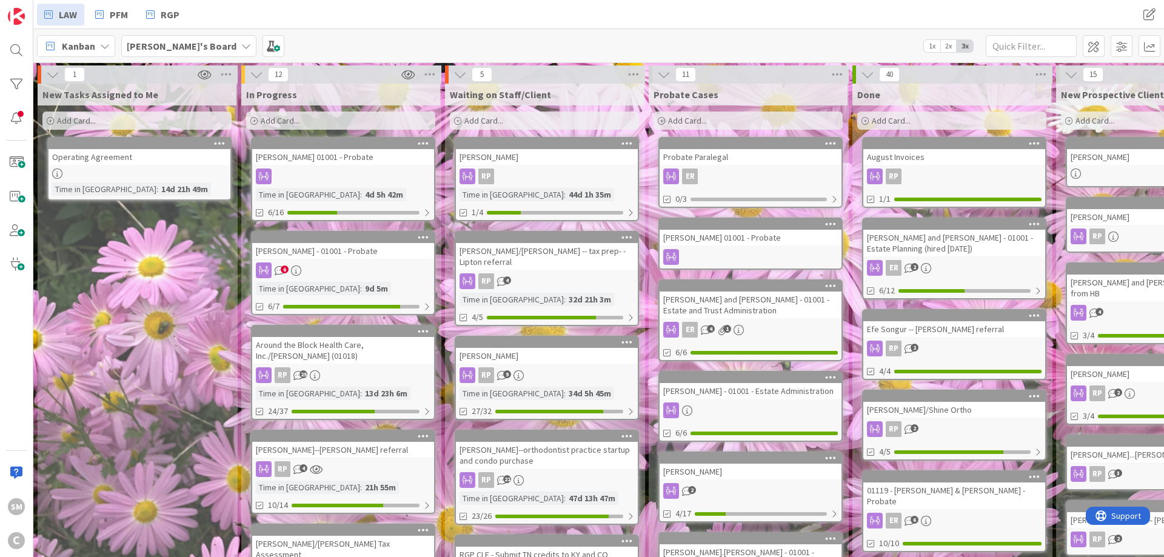
click at [287, 255] on div "[PERSON_NAME] - 01001 - Probate" at bounding box center [343, 251] width 182 height 16
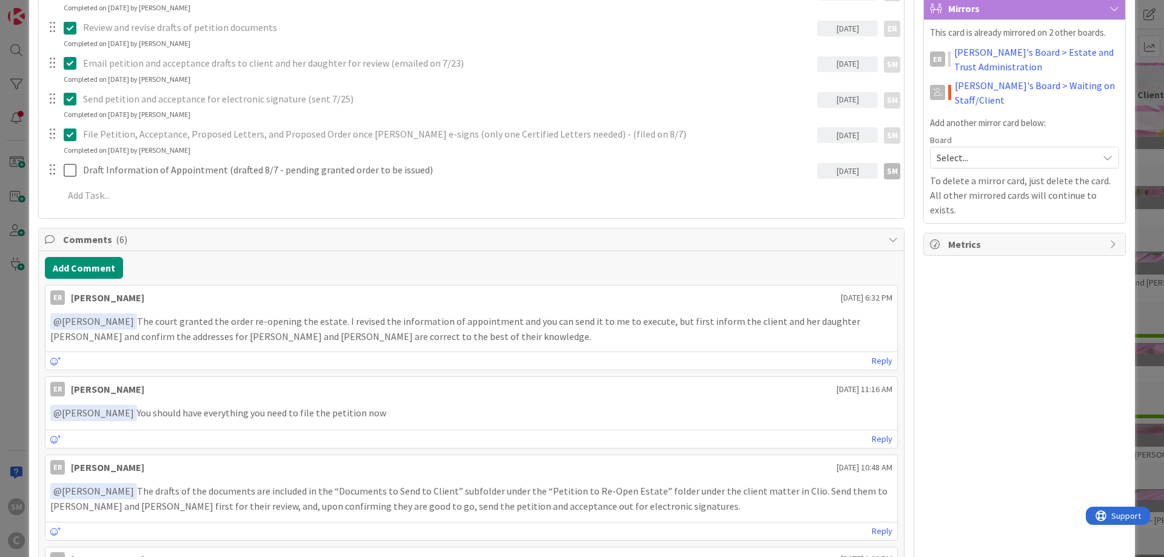
scroll to position [364, 0]
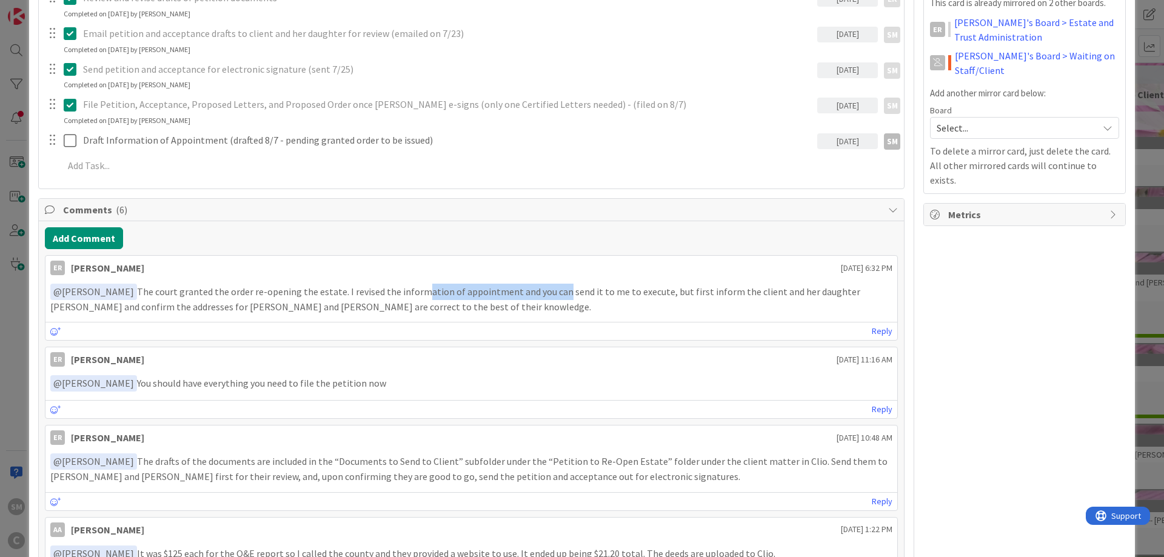
drag, startPoint x: 438, startPoint y: 293, endPoint x: 554, endPoint y: 292, distance: 116.4
click at [554, 292] on p "﻿ @ [PERSON_NAME] ﻿ The court granted the order re-opening the estate. I revise…" at bounding box center [471, 299] width 842 height 30
drag, startPoint x: 606, startPoint y: 292, endPoint x: 773, endPoint y: 292, distance: 167.3
click at [725, 292] on p "﻿ @ [PERSON_NAME] ﻿ The court granted the order re-opening the estate. I revise…" at bounding box center [471, 299] width 842 height 30
click at [778, 292] on p "﻿ @ [PERSON_NAME] ﻿ The court granted the order re-opening the estate. I revise…" at bounding box center [471, 299] width 842 height 30
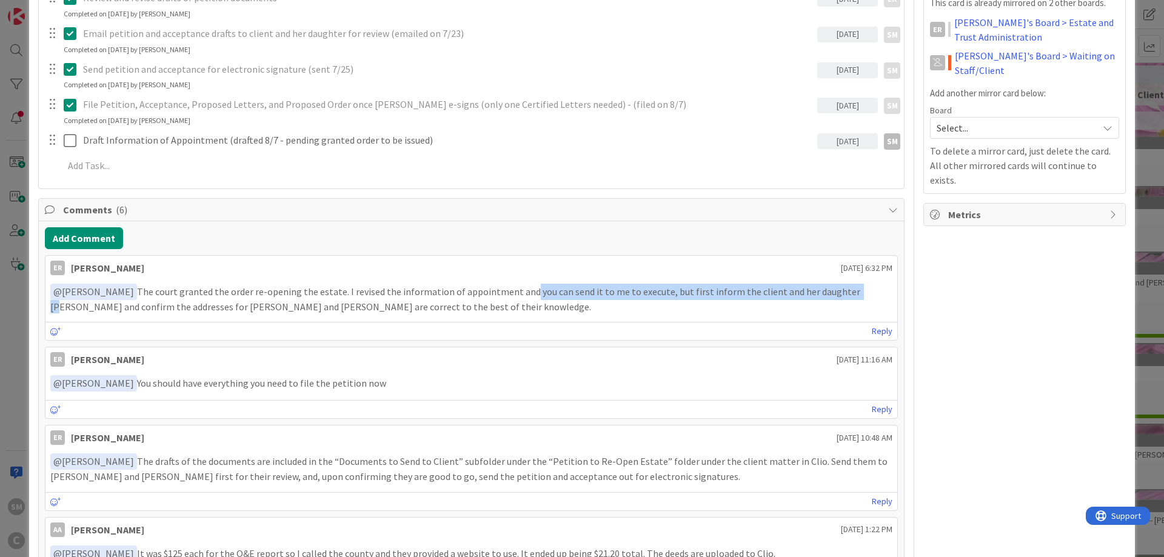
drag, startPoint x: 839, startPoint y: 292, endPoint x: 373, endPoint y: 296, distance: 466.7
click at [504, 296] on p "﻿ @ [PERSON_NAME] ﻿ The court granted the order re-opening the estate. I revise…" at bounding box center [471, 299] width 842 height 30
drag, startPoint x: 321, startPoint y: 297, endPoint x: 145, endPoint y: 310, distance: 176.3
click at [317, 298] on p "﻿ @ [PERSON_NAME] ﻿ The court granted the order re-opening the estate. I revise…" at bounding box center [471, 299] width 842 height 30
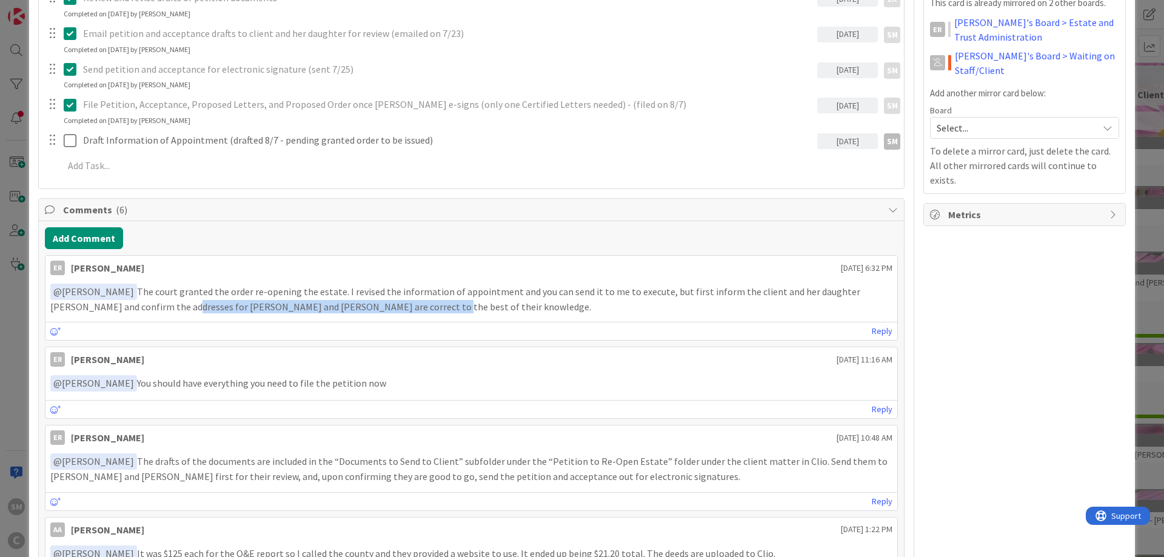
drag, startPoint x: 131, startPoint y: 311, endPoint x: 395, endPoint y: 309, distance: 264.2
click at [368, 309] on p "﻿ @ [PERSON_NAME] ﻿ The court granted the order re-opening the estate. I revise…" at bounding box center [471, 299] width 842 height 30
click at [415, 309] on p "﻿ @ [PERSON_NAME] ﻿ The court granted the order re-opening the estate. I revise…" at bounding box center [471, 299] width 842 height 30
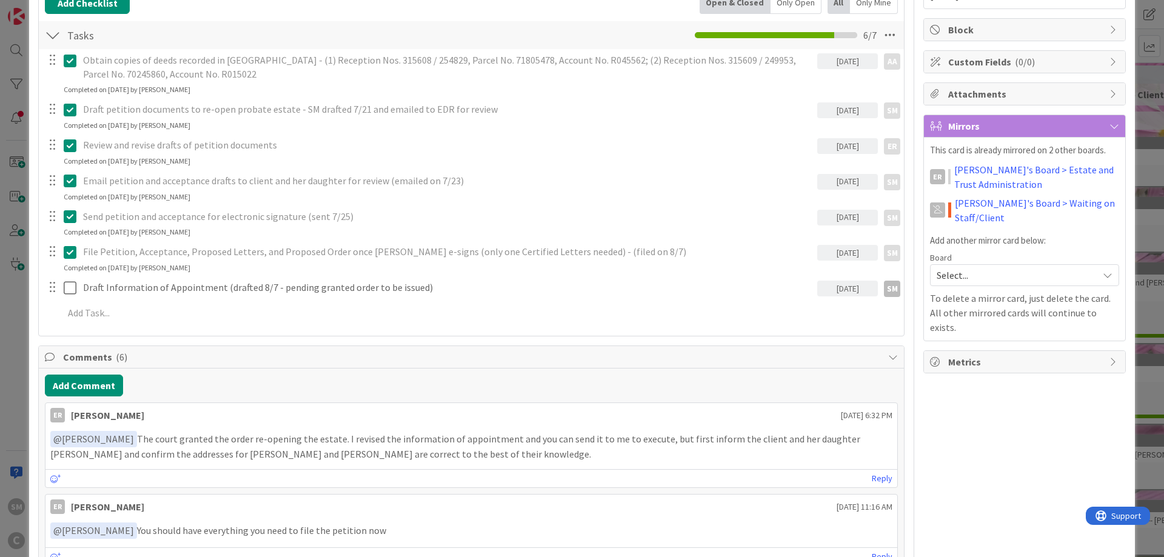
scroll to position [218, 0]
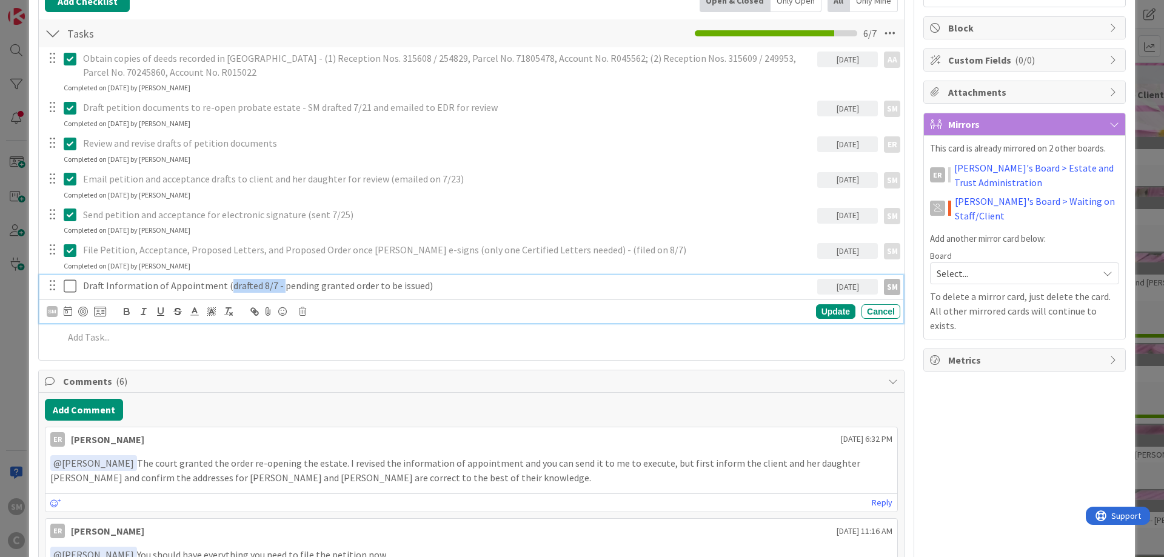
drag, startPoint x: 225, startPoint y: 286, endPoint x: 276, endPoint y: 291, distance: 51.7
click at [276, 291] on p "Draft Information of Appointment (drafted 8/7 - pending granted order to be iss…" at bounding box center [447, 286] width 729 height 14
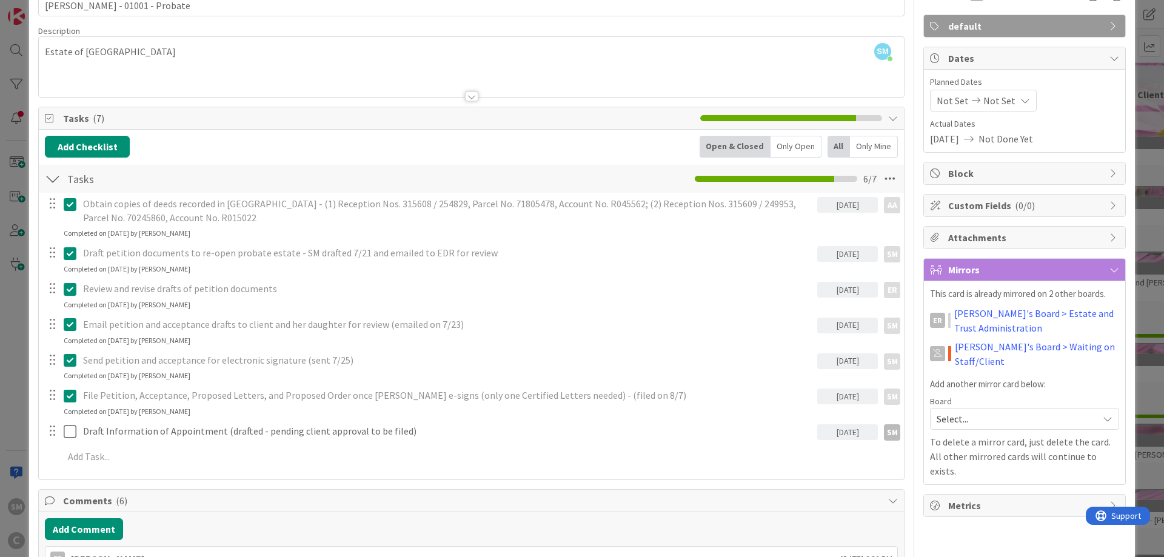
scroll to position [0, 0]
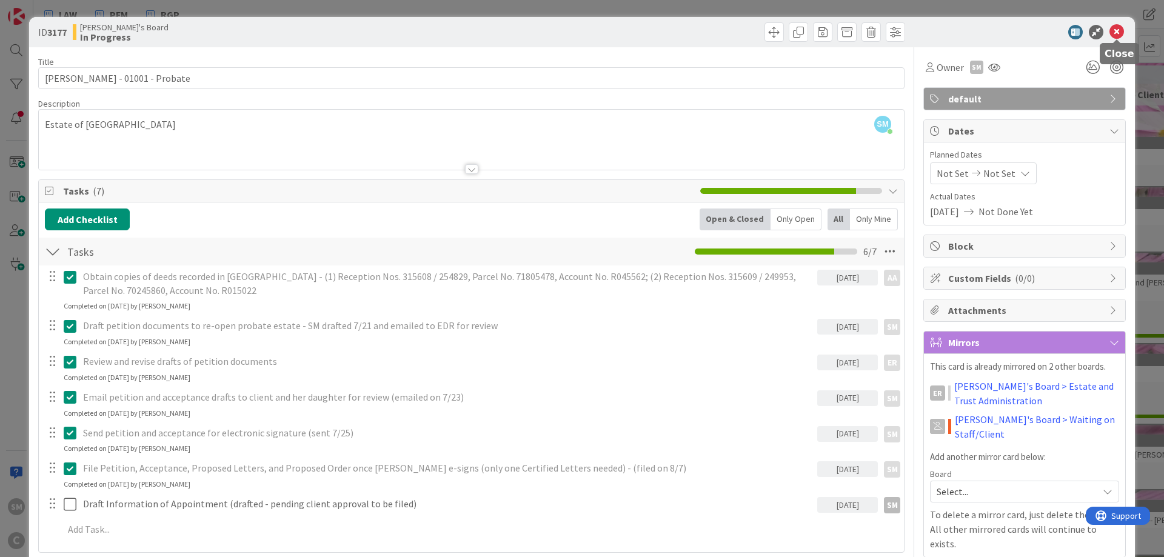
click at [1123, 32] on icon at bounding box center [1116, 32] width 15 height 15
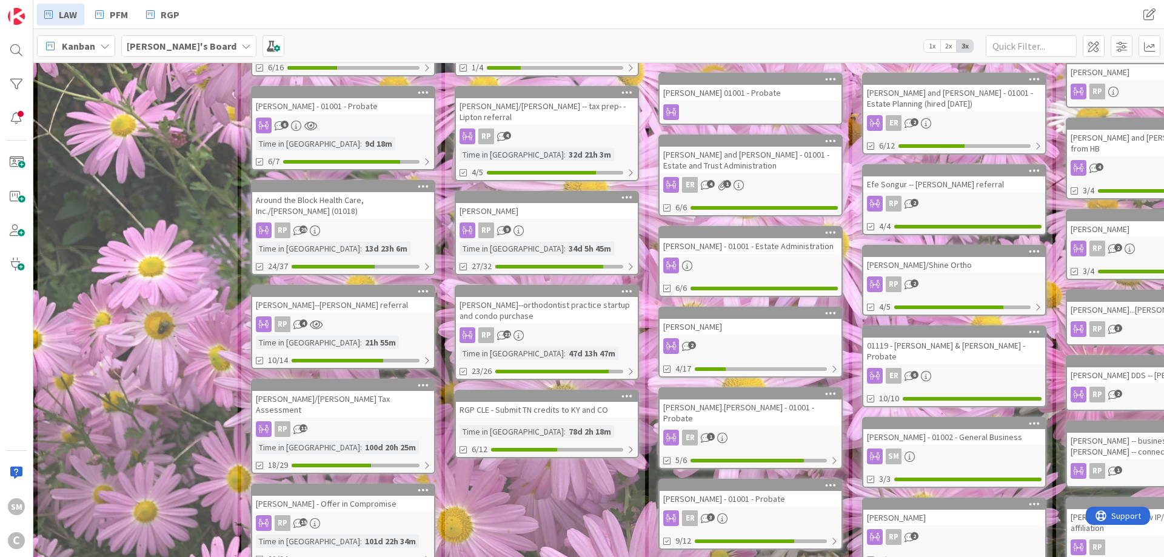
scroll to position [145, 0]
click at [775, 492] on div "[PERSON_NAME] - 01001 - Probate" at bounding box center [750, 498] width 182 height 16
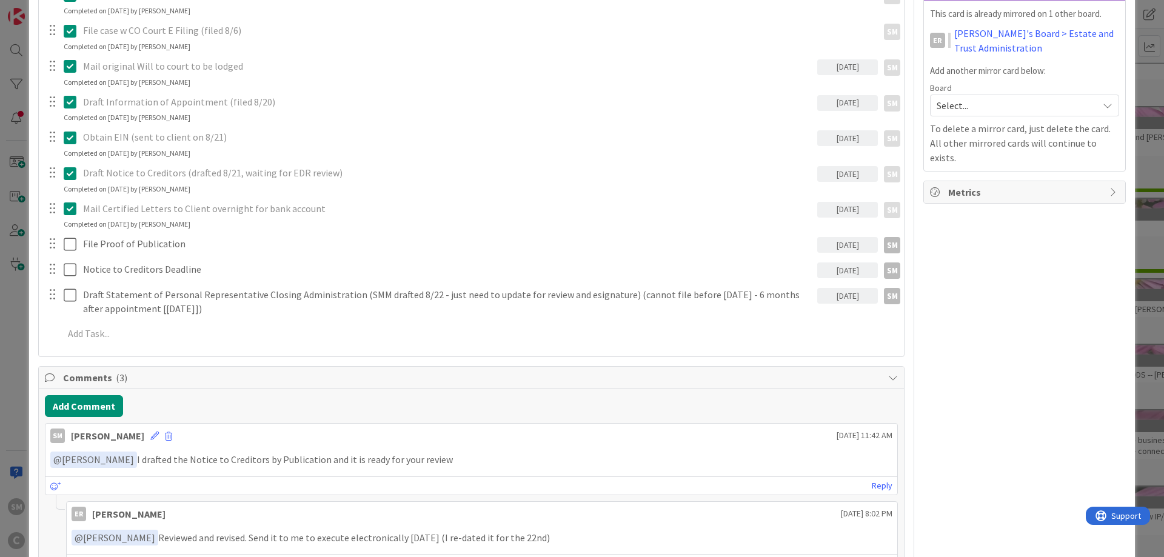
scroll to position [364, 0]
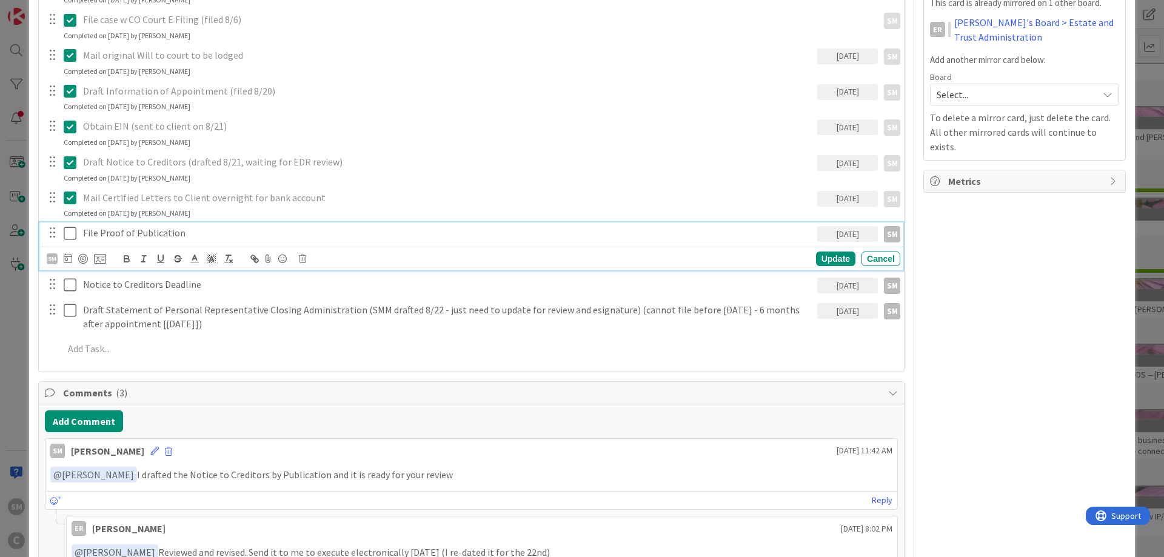
click at [131, 236] on p "File Proof of Publication" at bounding box center [447, 233] width 729 height 14
click at [200, 236] on p "File Proof of Publication" at bounding box center [447, 233] width 729 height 14
click at [72, 235] on icon at bounding box center [70, 233] width 13 height 15
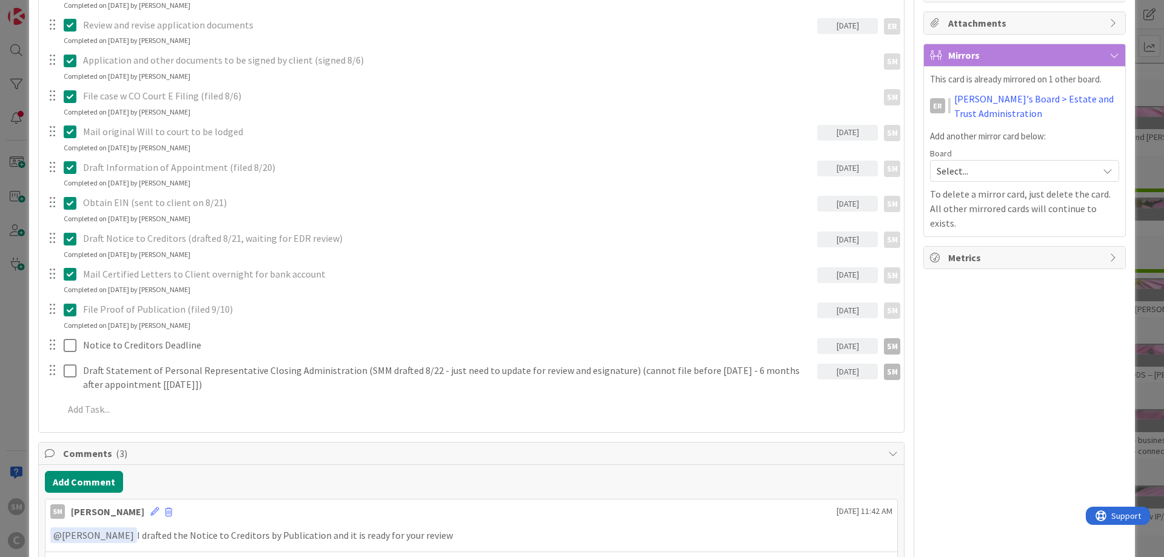
scroll to position [218, 0]
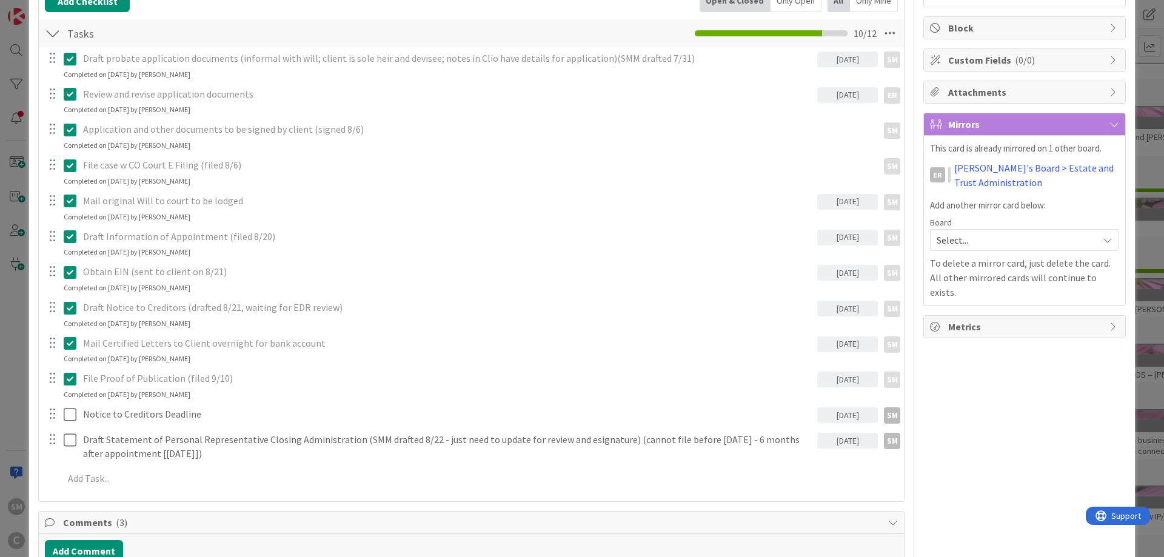
click at [868, 415] on div "[DATE]" at bounding box center [847, 415] width 61 height 16
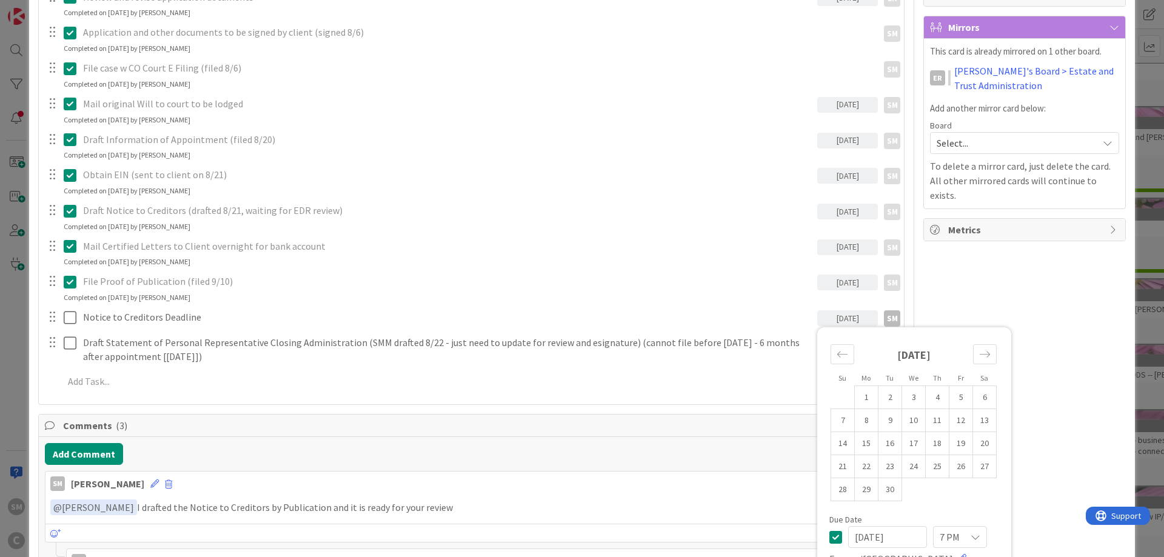
scroll to position [364, 0]
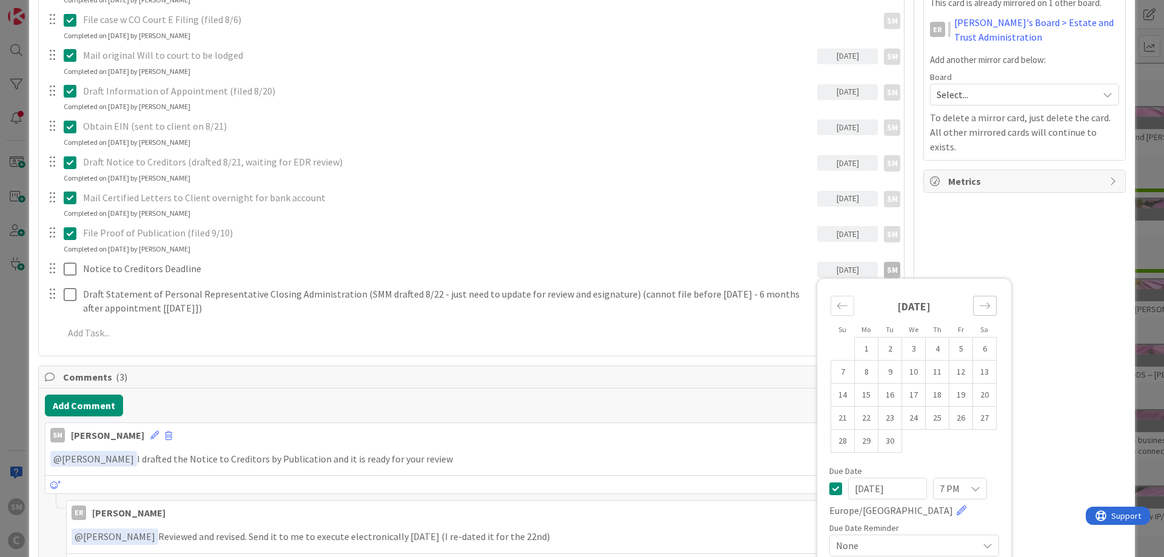
click at [992, 307] on div "Move forward to switch to the next month." at bounding box center [985, 306] width 24 height 20
click at [989, 307] on icon "Move forward to switch to the next month." at bounding box center [985, 306] width 12 height 12
click at [892, 421] on td "23" at bounding box center [890, 418] width 24 height 23
type input "[DATE]"
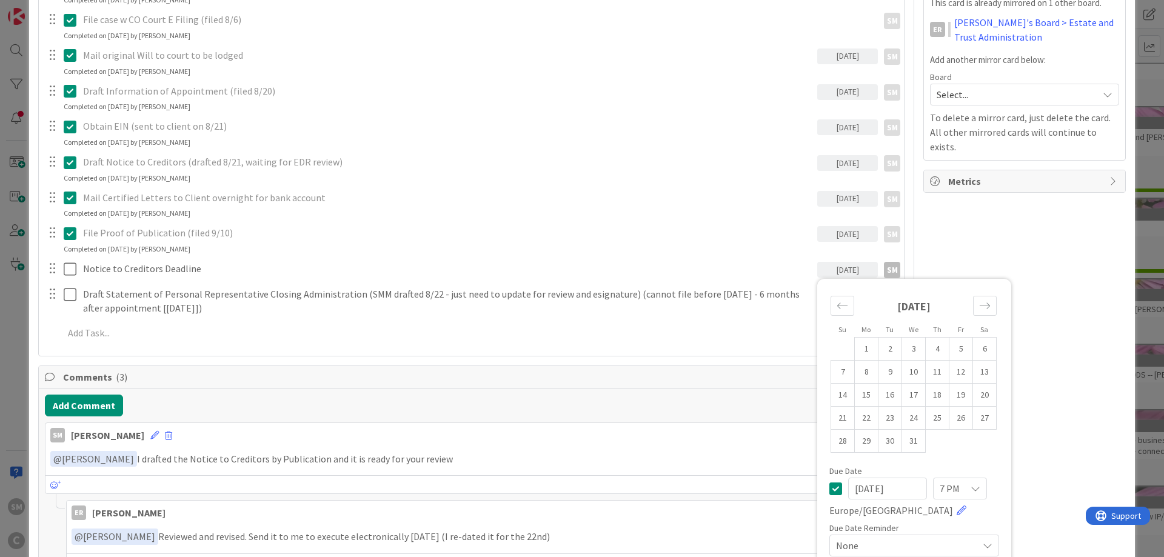
click at [1067, 280] on div "ER Owner SM default Dates Planned Dates Not Set Not Set Actual Dates [DATE] Not…" at bounding box center [1024, 349] width 202 height 1330
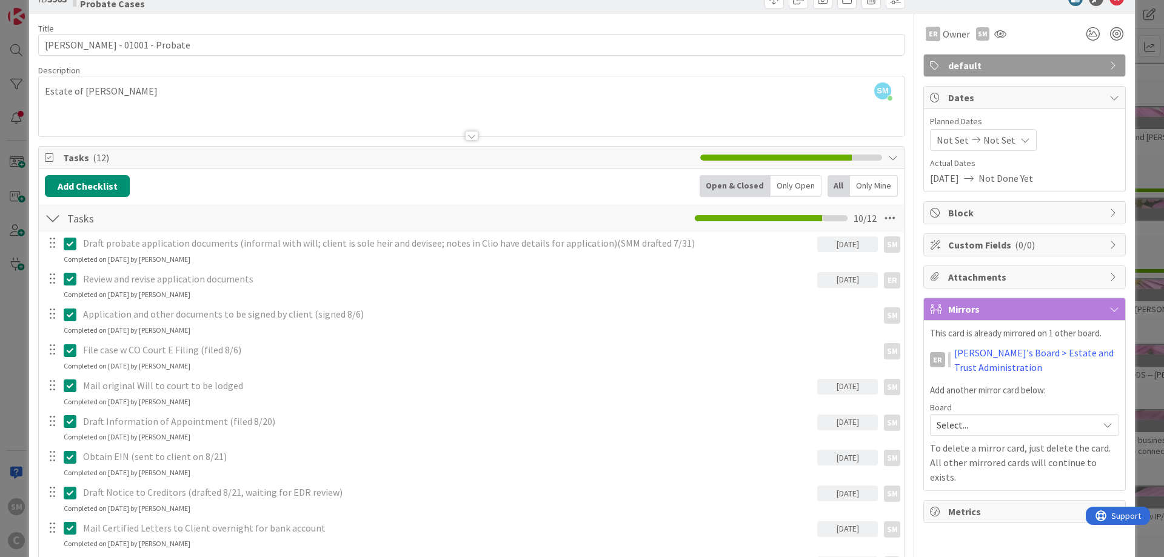
scroll to position [0, 0]
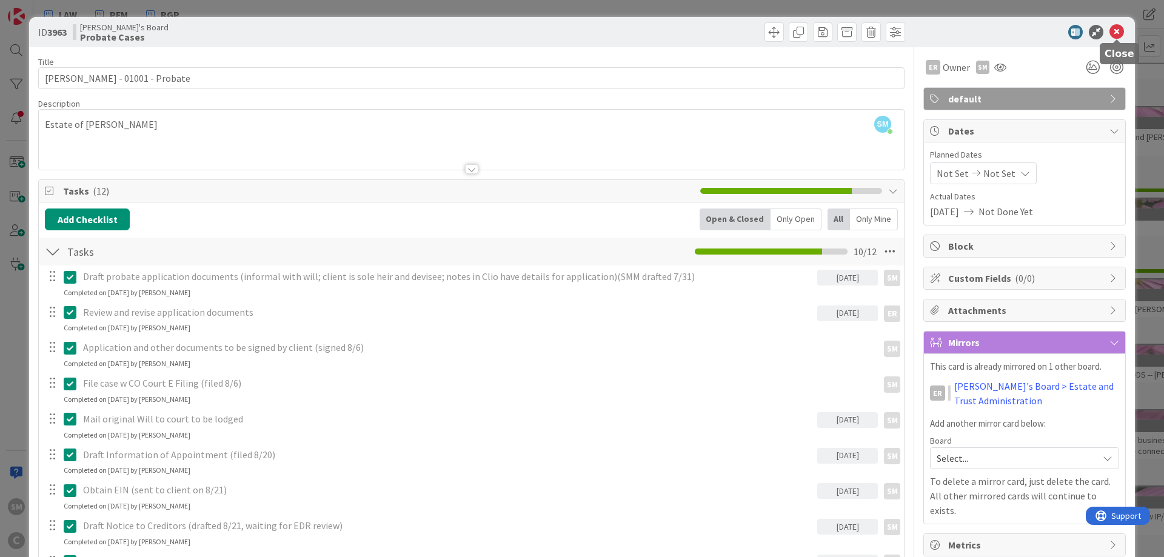
click at [1116, 31] on icon at bounding box center [1116, 32] width 15 height 15
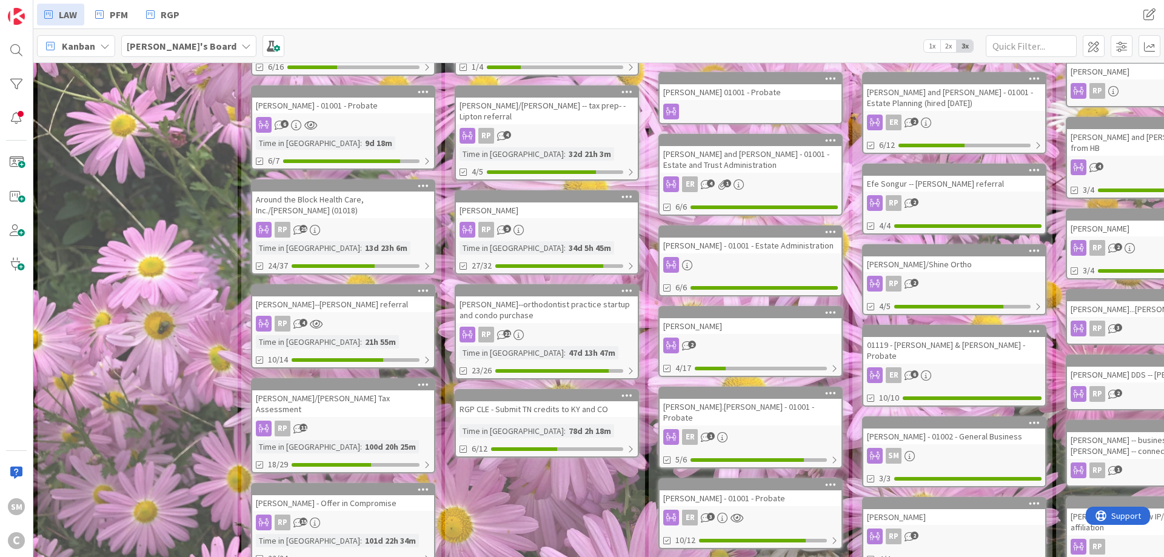
click at [194, 304] on div "New Tasks Assigned to Me Add Card... Template Not Set Title 0 / 128 Label defau…" at bounding box center [137, 452] width 199 height 1029
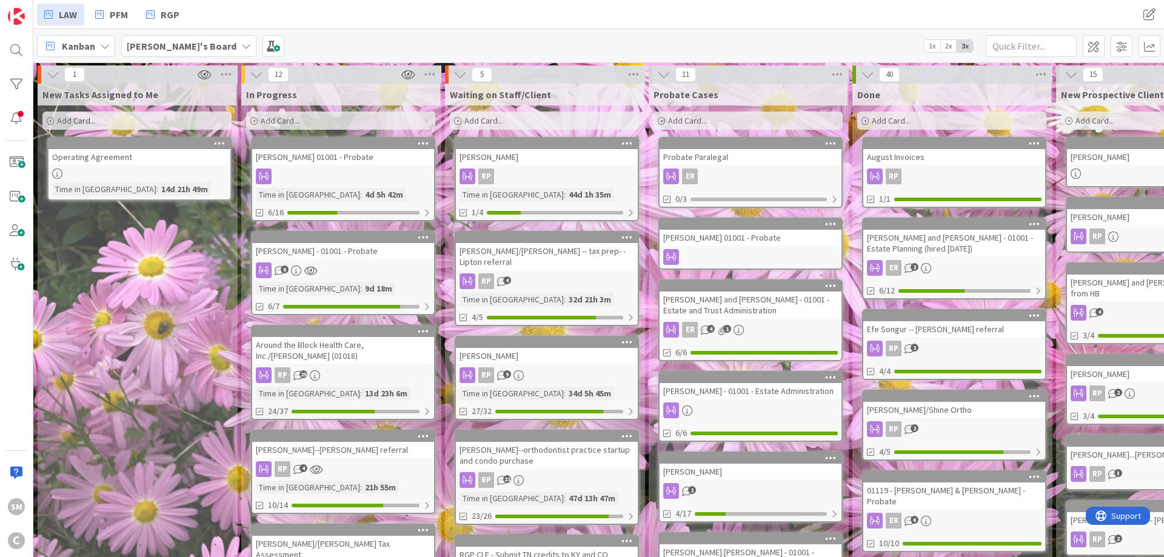
drag, startPoint x: 192, startPoint y: 302, endPoint x: 74, endPoint y: 162, distance: 182.8
